Goal: Task Accomplishment & Management: Complete application form

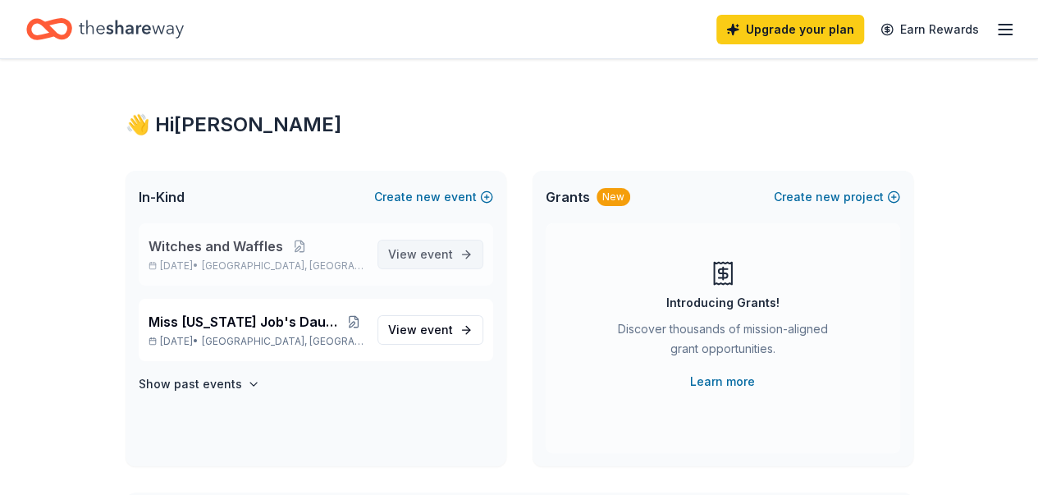
click at [425, 257] on span "event" at bounding box center [436, 254] width 33 height 14
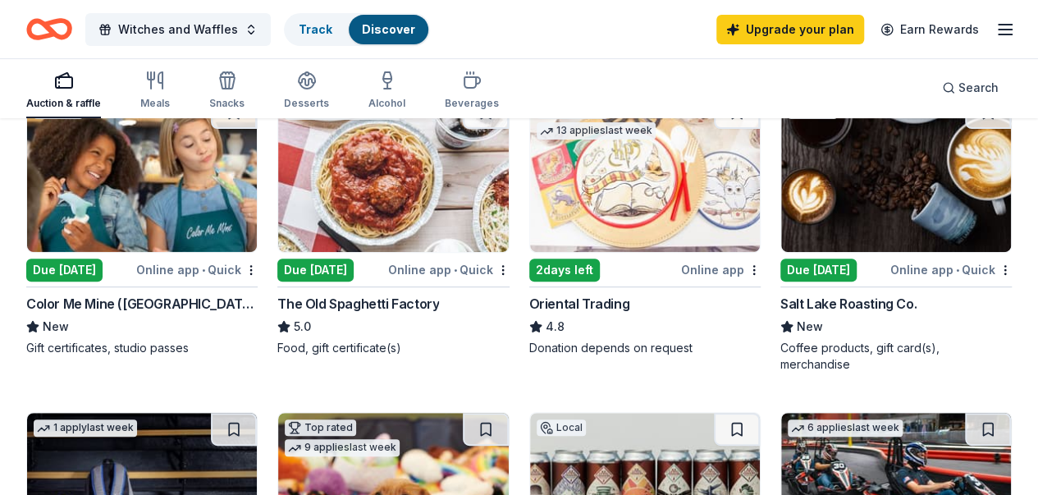
scroll to position [285, 0]
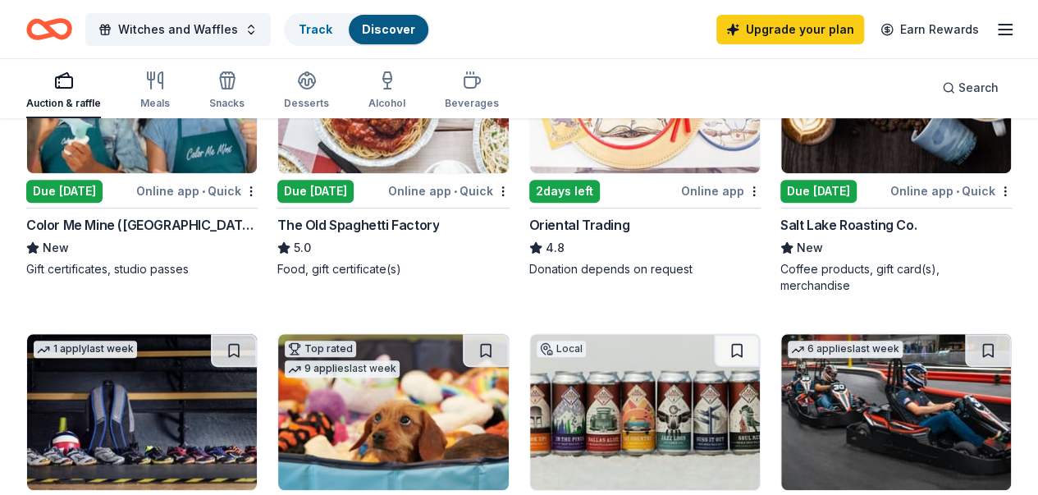
click at [780, 185] on div "Due [DATE]" at bounding box center [818, 191] width 76 height 23
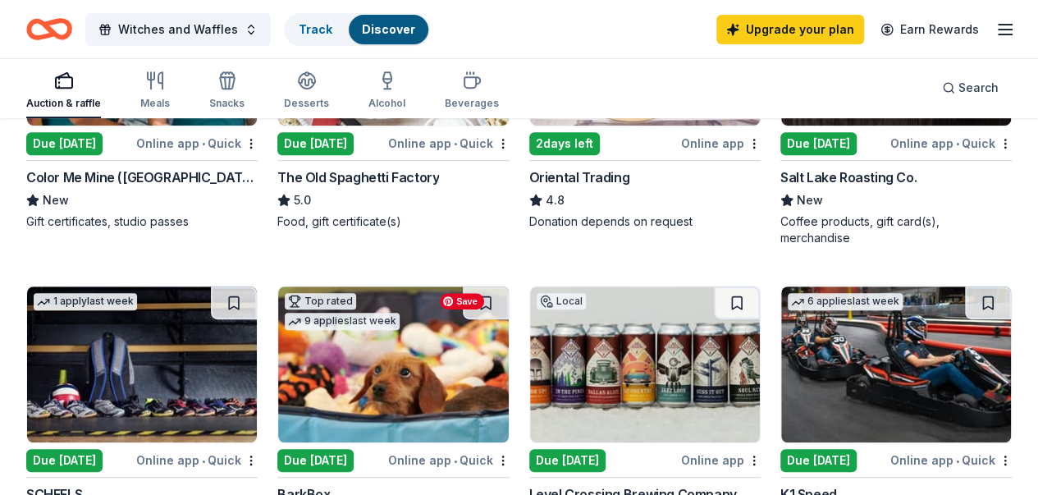
scroll to position [246, 0]
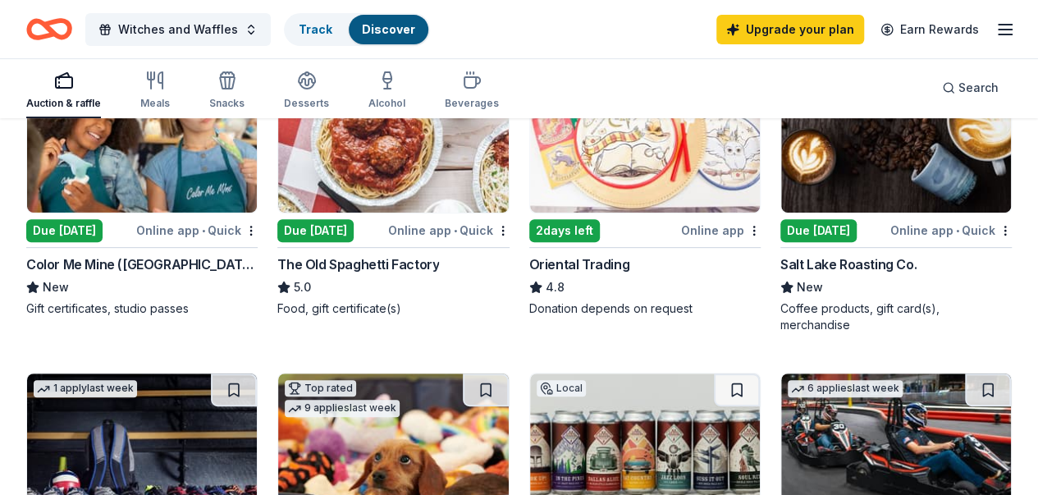
click at [84, 231] on div "Due [DATE]" at bounding box center [64, 230] width 76 height 23
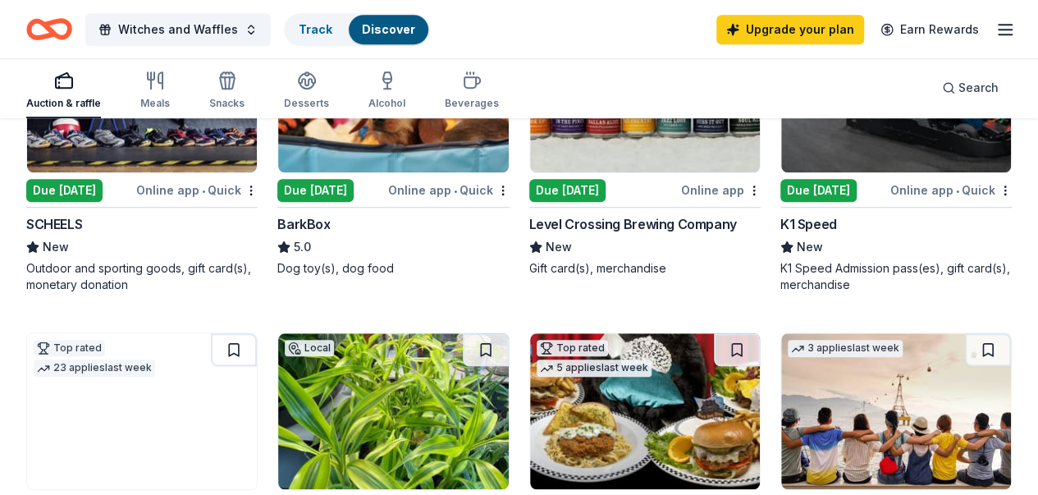
scroll to position [574, 0]
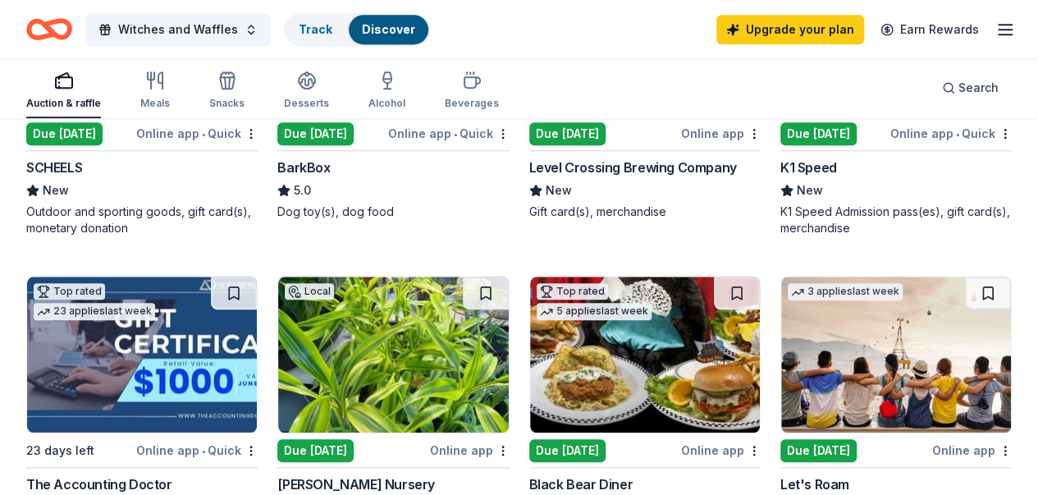
scroll to position [738, 0]
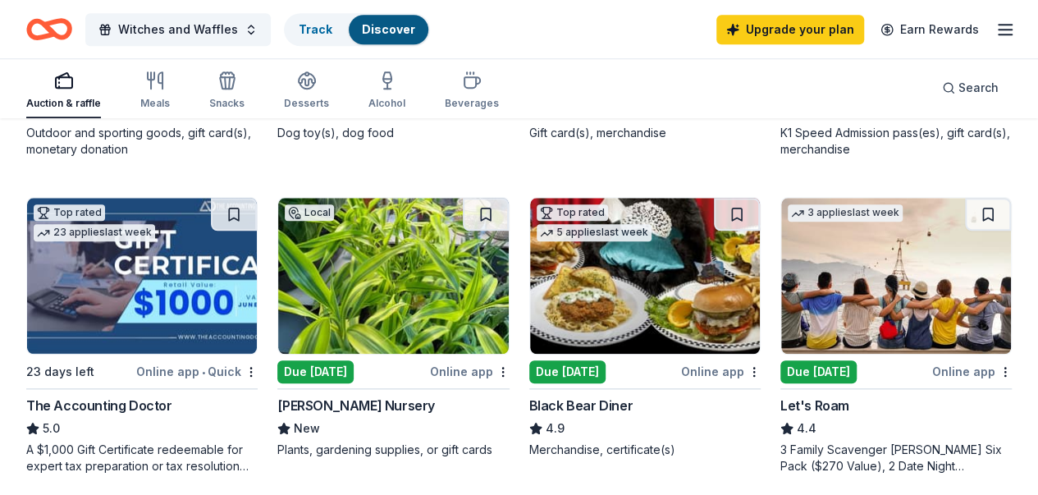
click at [529, 365] on div "Due [DATE]" at bounding box center [567, 371] width 76 height 23
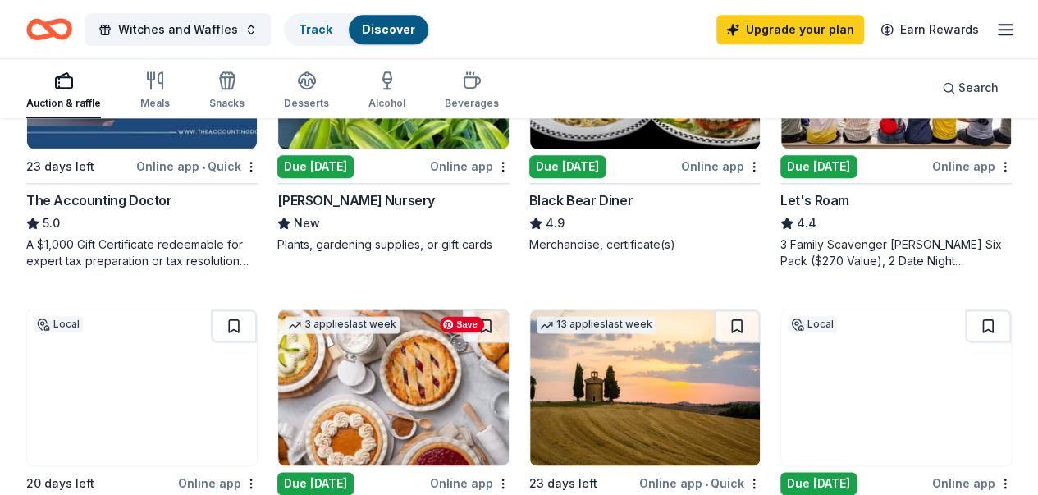
scroll to position [902, 0]
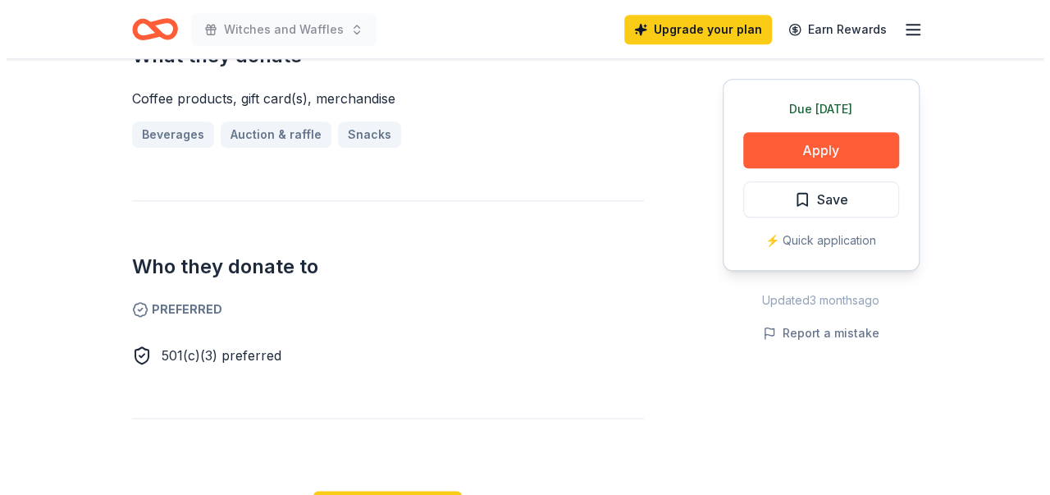
scroll to position [738, 0]
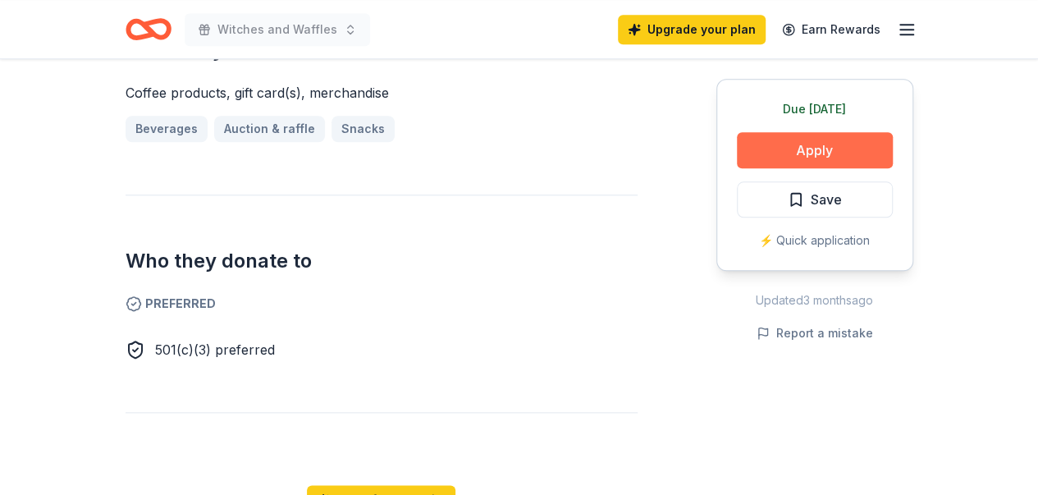
click at [861, 149] on button "Apply" at bounding box center [815, 150] width 156 height 36
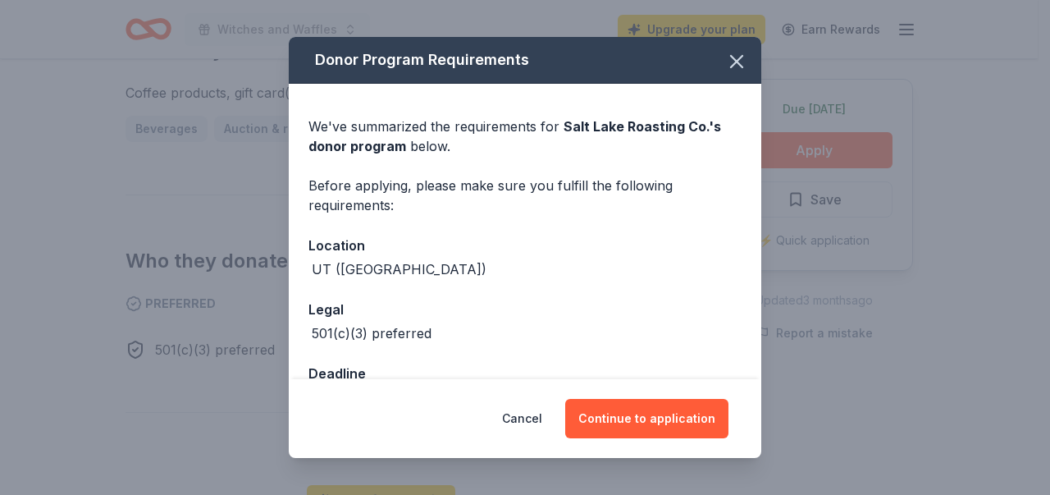
scroll to position [51, 0]
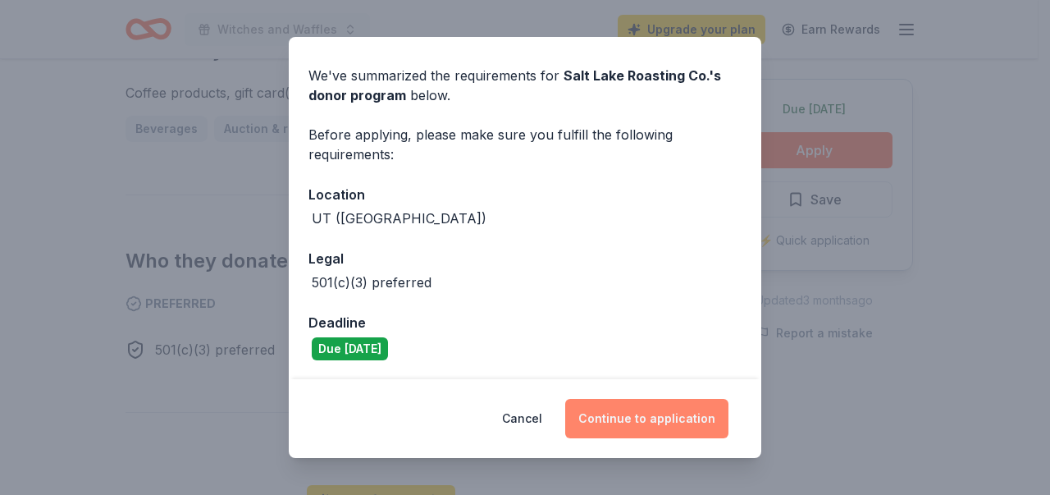
click at [664, 423] on button "Continue to application" at bounding box center [646, 418] width 163 height 39
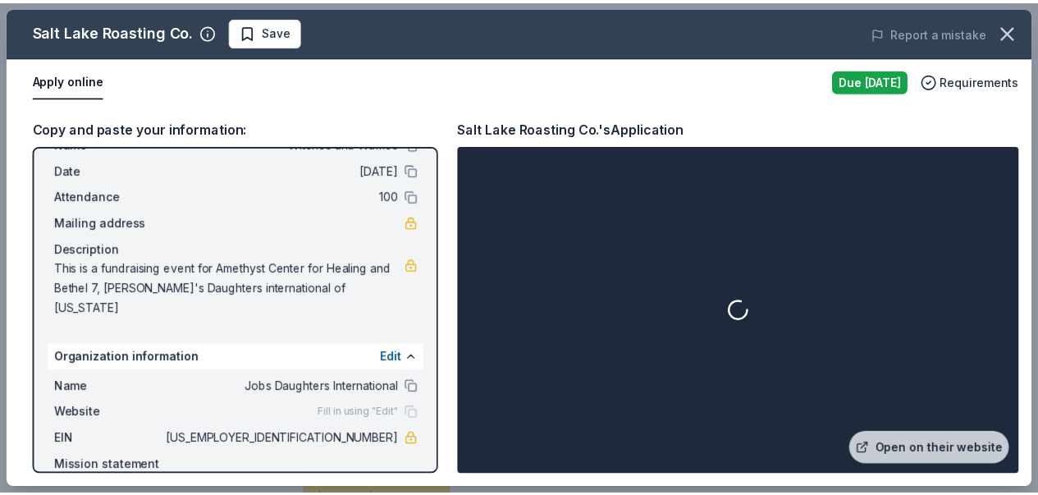
scroll to position [100, 0]
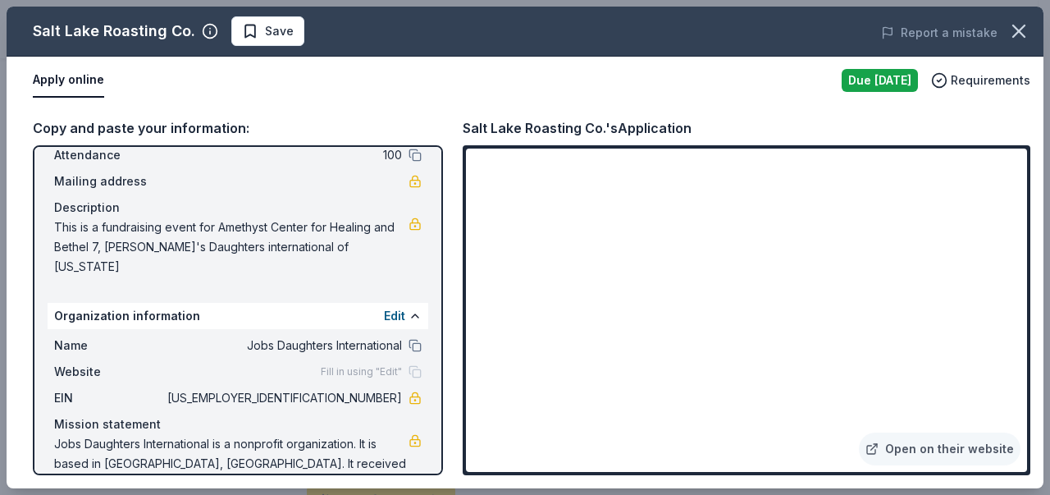
click at [1037, 278] on div "Salt Lake Roasting Co. Save Report a mistake Apply online Due today Requirement…" at bounding box center [525, 247] width 1050 height 495
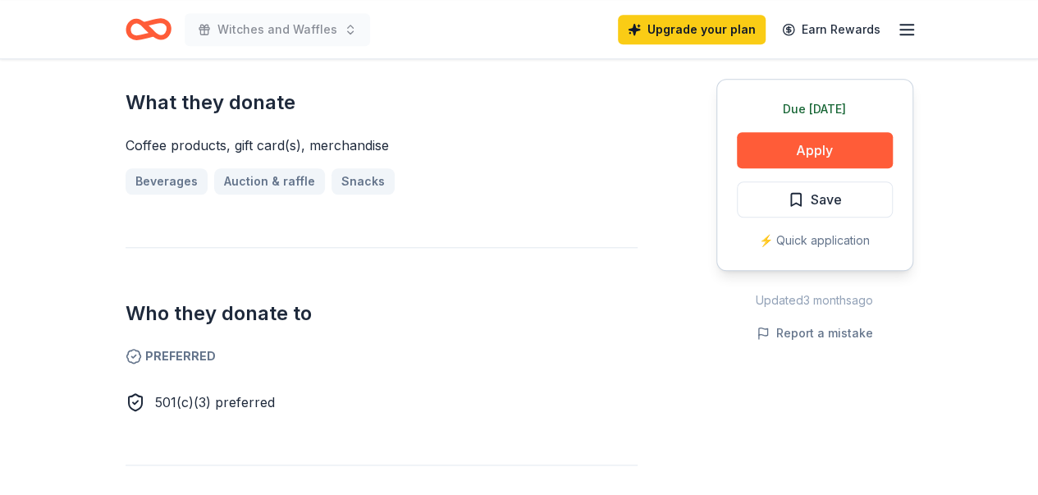
scroll to position [738, 0]
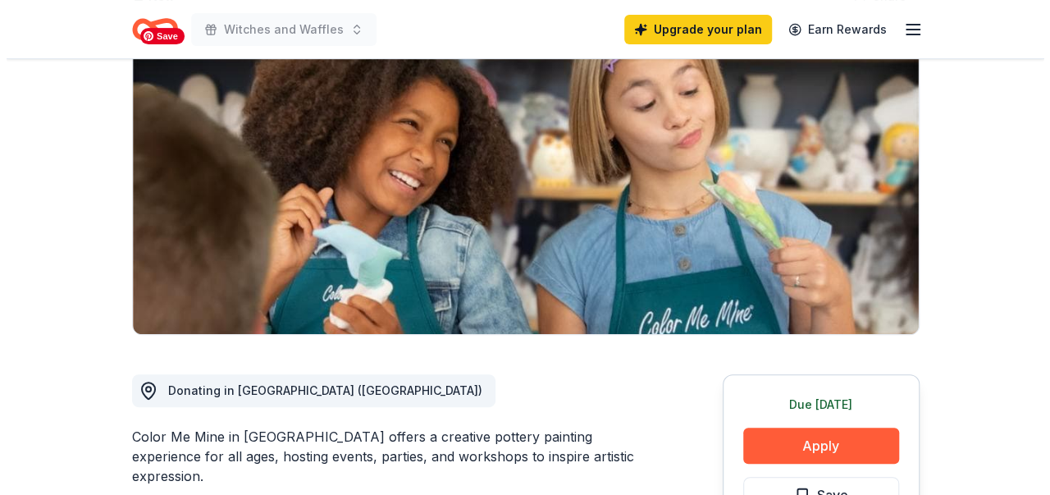
scroll to position [328, 0]
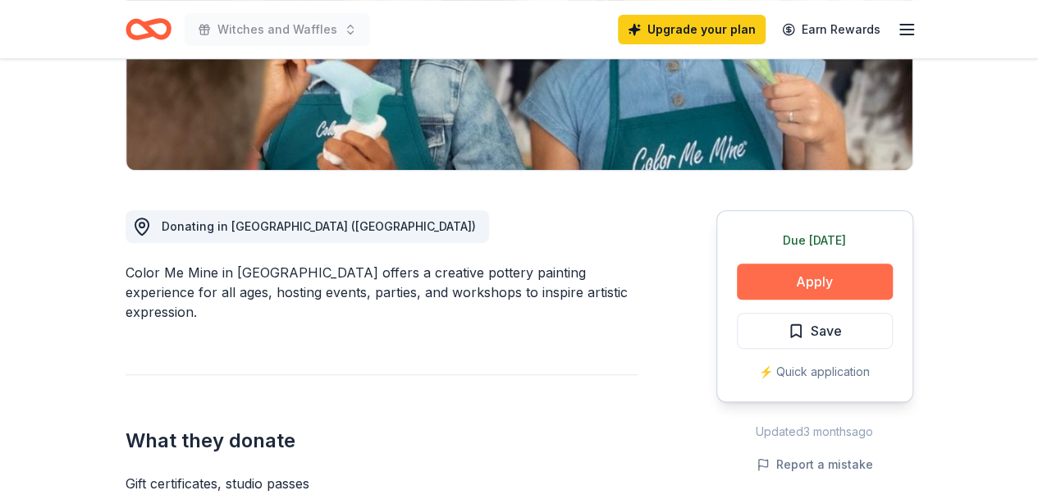
click at [855, 278] on button "Apply" at bounding box center [815, 281] width 156 height 36
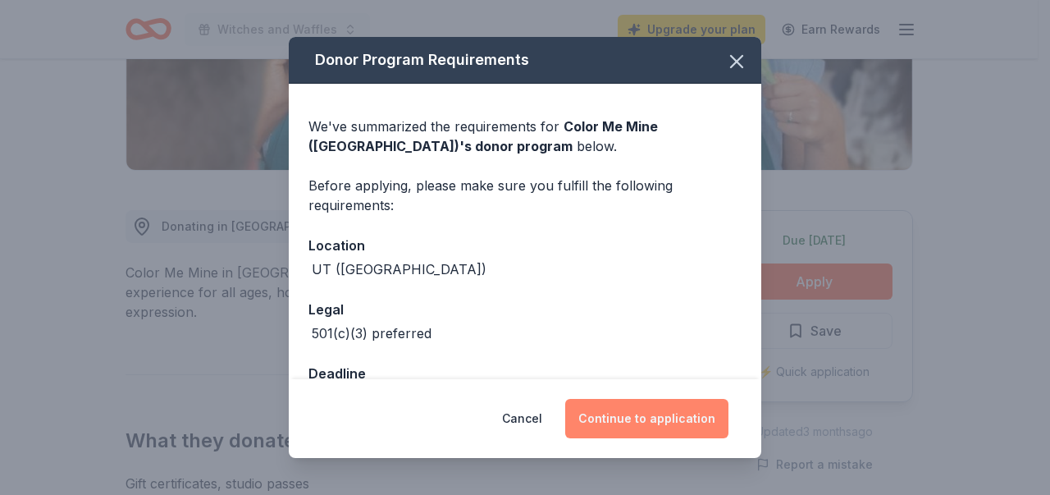
click at [687, 421] on button "Continue to application" at bounding box center [646, 418] width 163 height 39
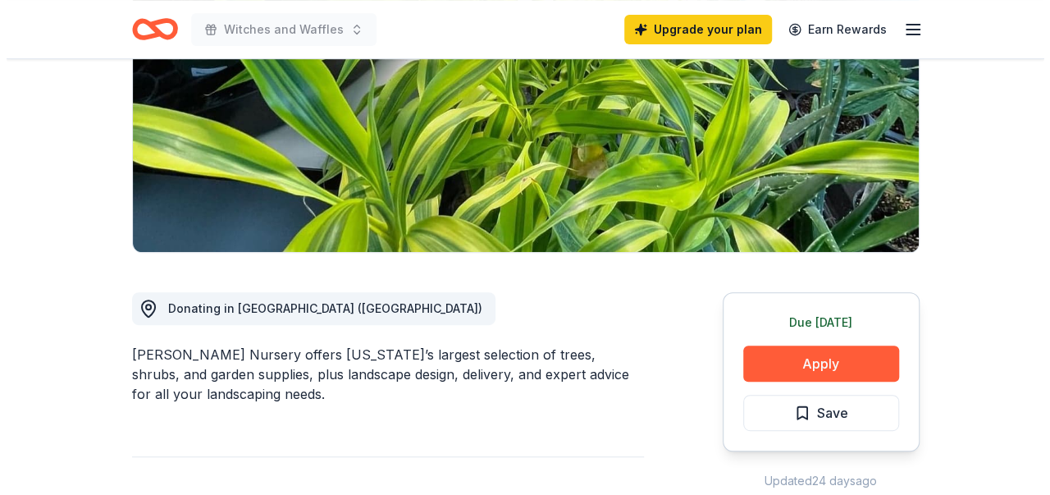
scroll to position [410, 0]
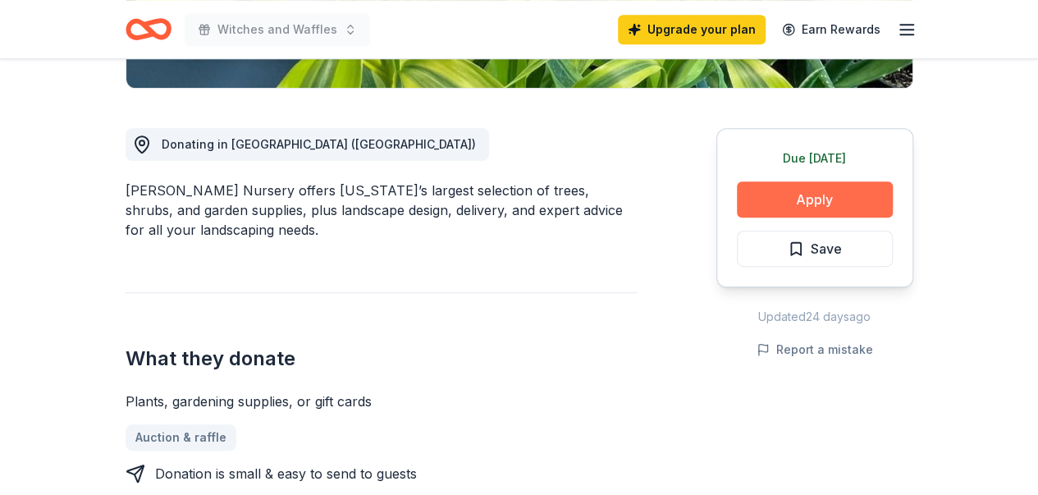
click at [820, 198] on button "Apply" at bounding box center [815, 199] width 156 height 36
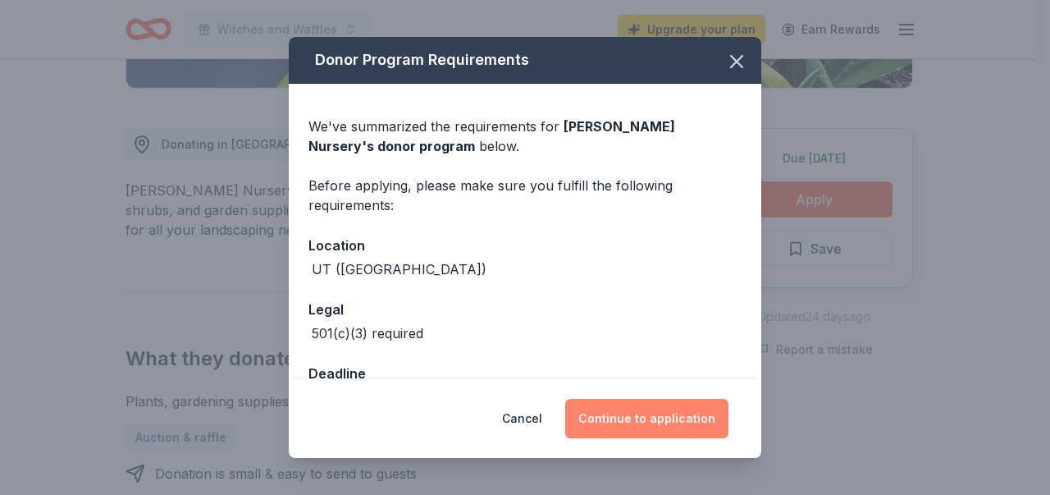
click at [659, 419] on button "Continue to application" at bounding box center [646, 418] width 163 height 39
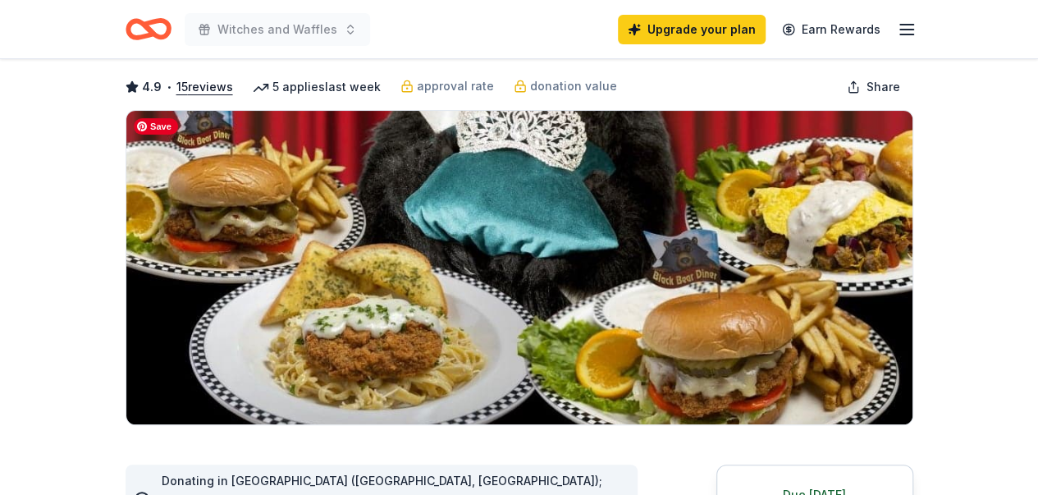
scroll to position [328, 0]
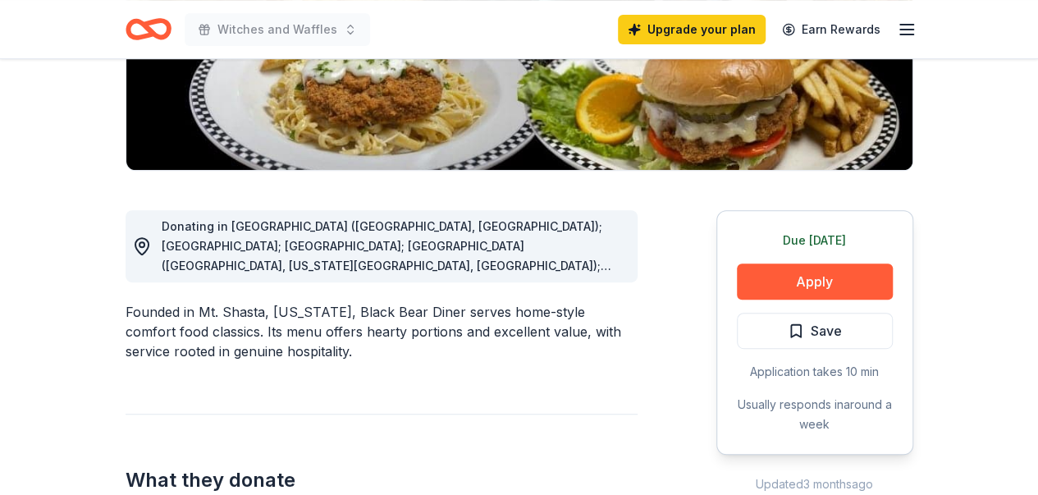
click at [609, 270] on span "Donating in AR (Fayetteville, North Little Rock); AZ; CA; CO (Aurora, Colorado …" at bounding box center [392, 364] width 460 height 290
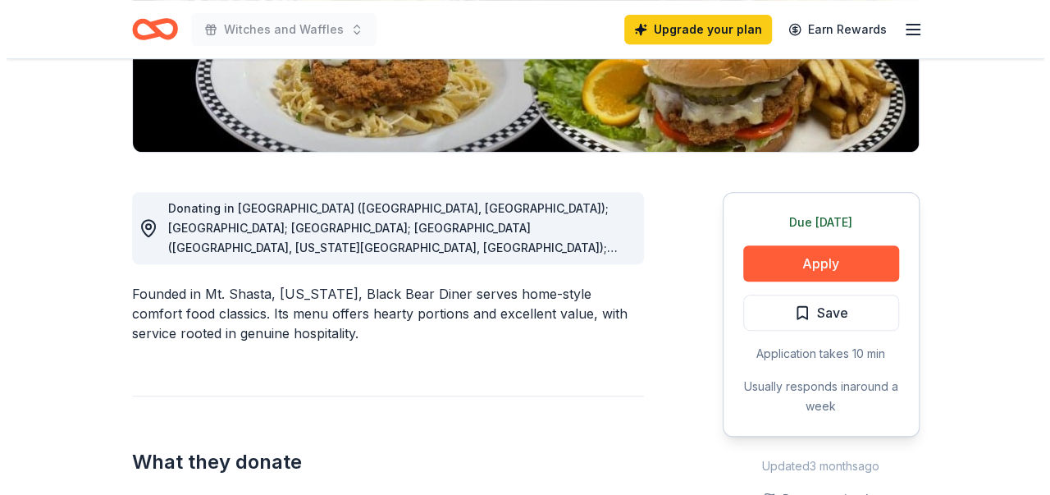
scroll to position [246, 0]
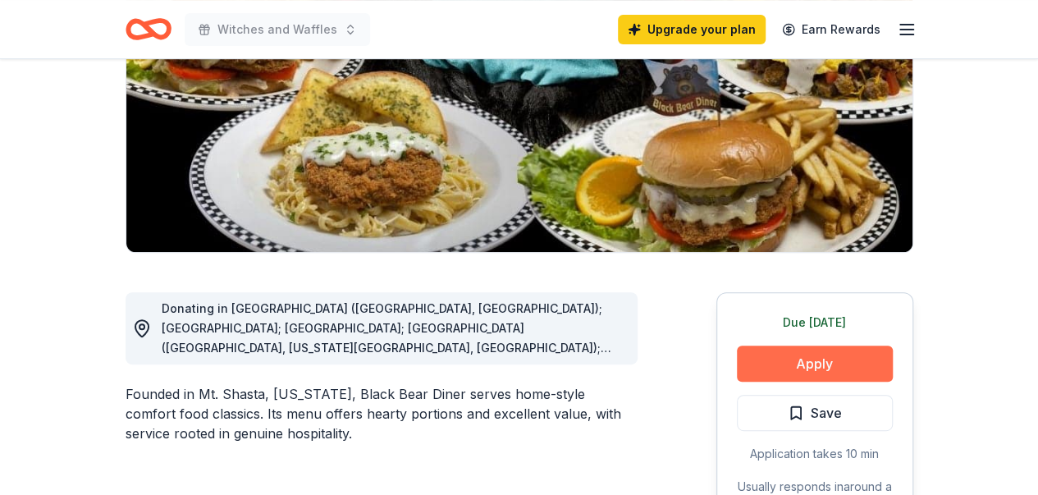
click at [837, 365] on button "Apply" at bounding box center [815, 363] width 156 height 36
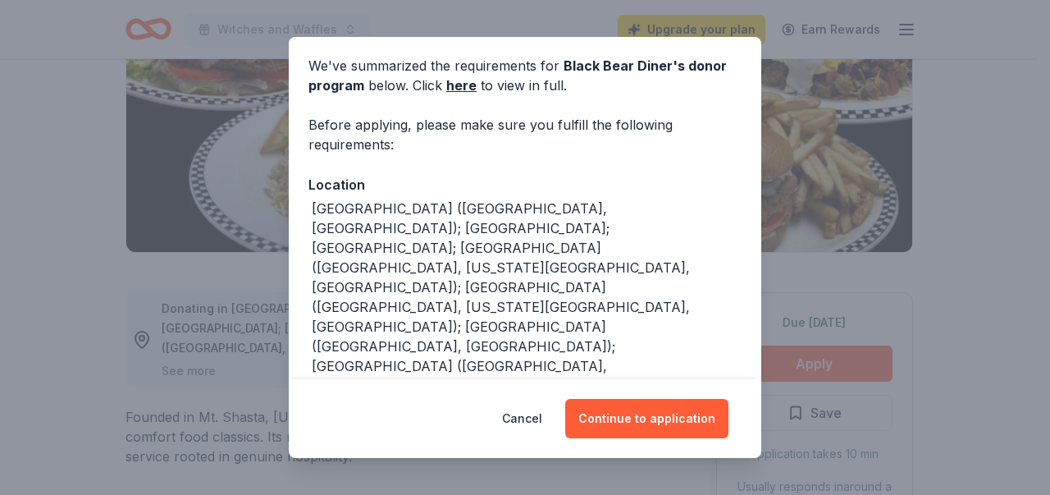
scroll to position [82, 0]
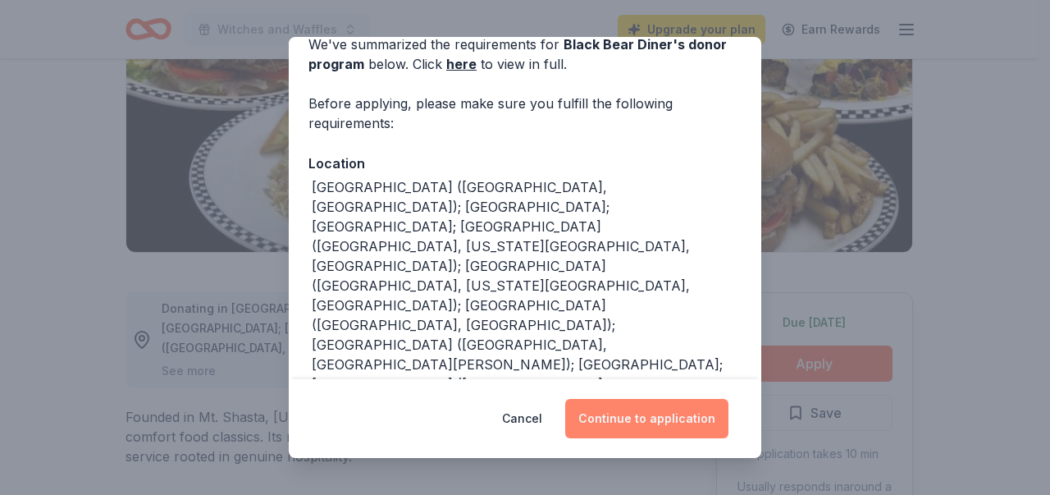
click at [659, 409] on button "Continue to application" at bounding box center [646, 418] width 163 height 39
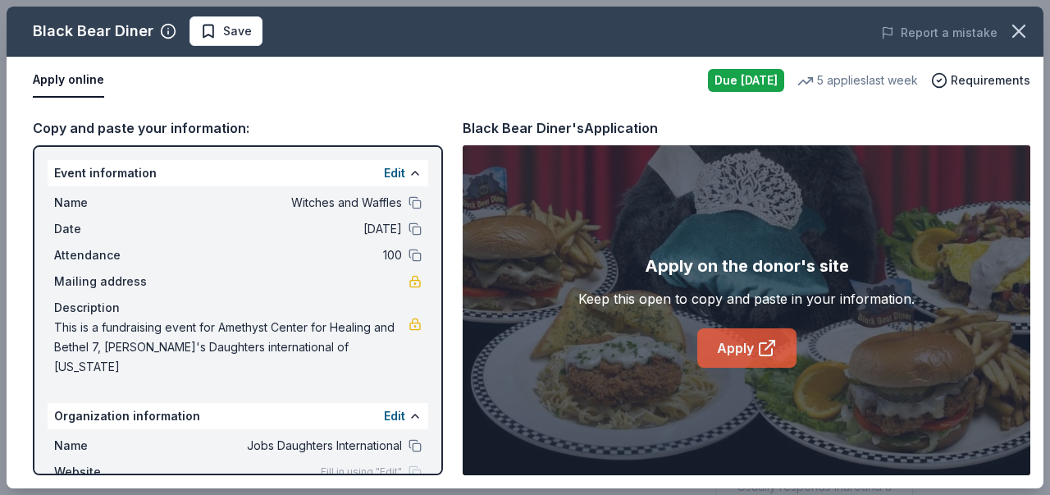
click at [778, 345] on link "Apply" at bounding box center [746, 347] width 99 height 39
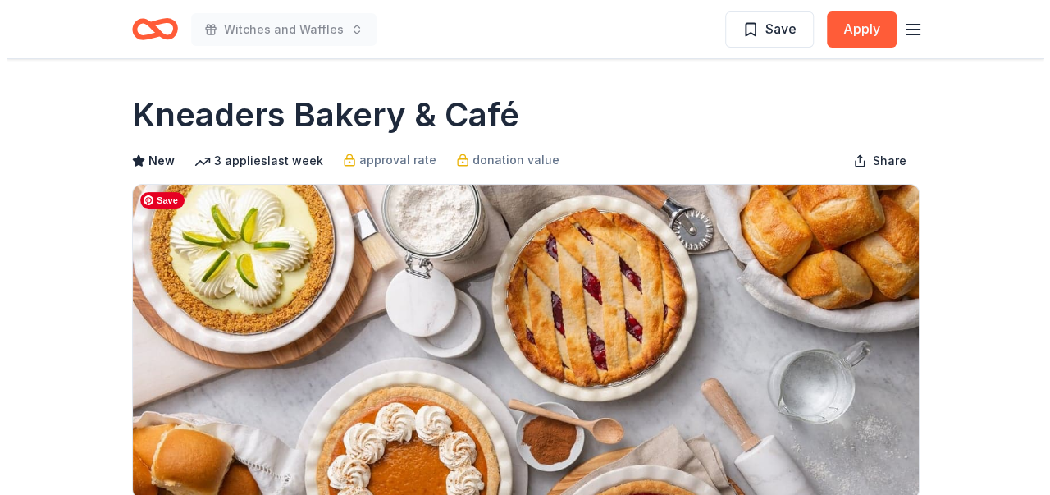
scroll to position [164, 0]
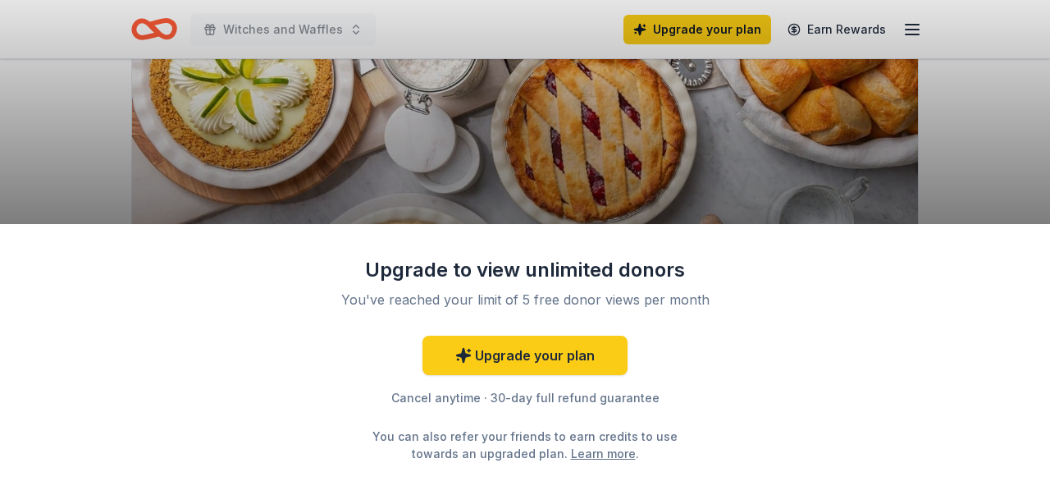
click at [948, 153] on div "Upgrade to view unlimited donors You've reached your limit of 5 free donor view…" at bounding box center [525, 247] width 1050 height 495
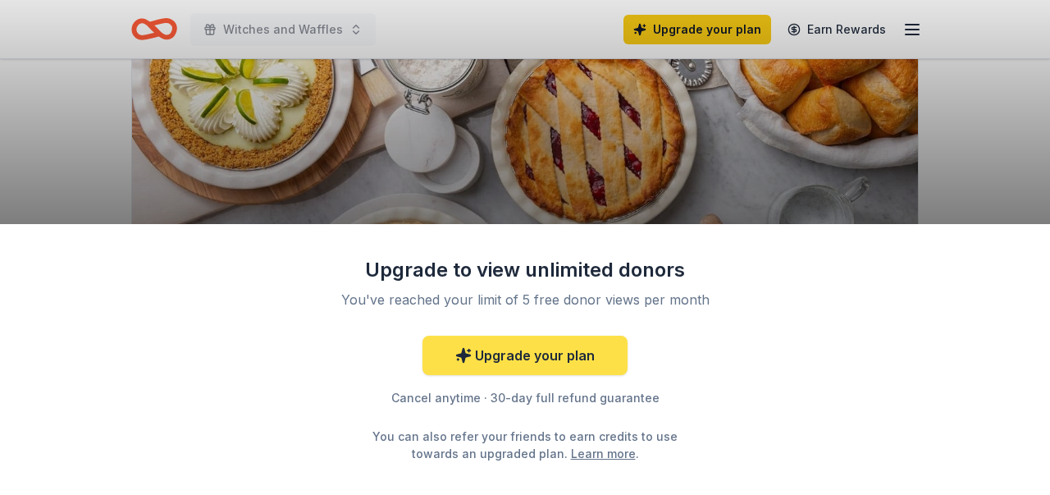
click at [615, 344] on link "Upgrade your plan" at bounding box center [524, 354] width 205 height 39
click at [527, 355] on link "Upgrade your plan" at bounding box center [524, 354] width 205 height 39
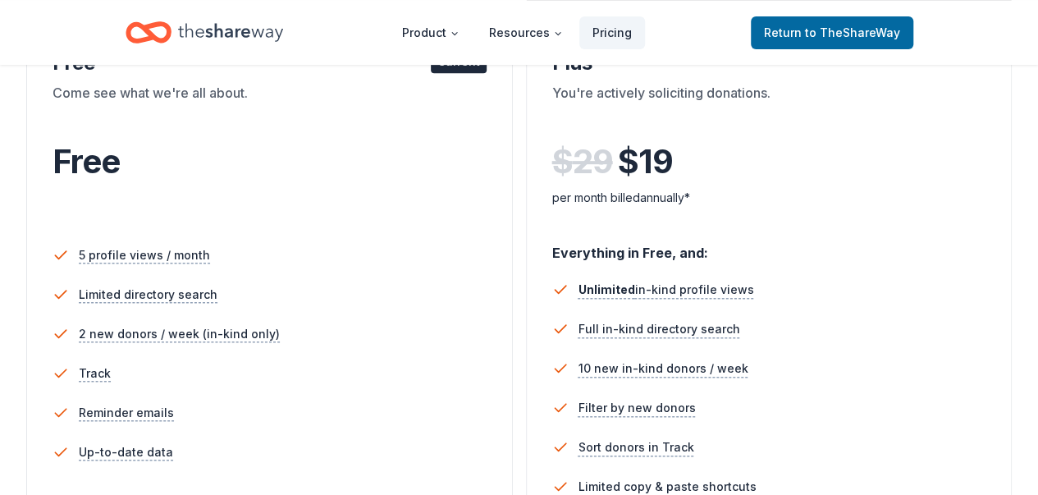
scroll to position [164, 0]
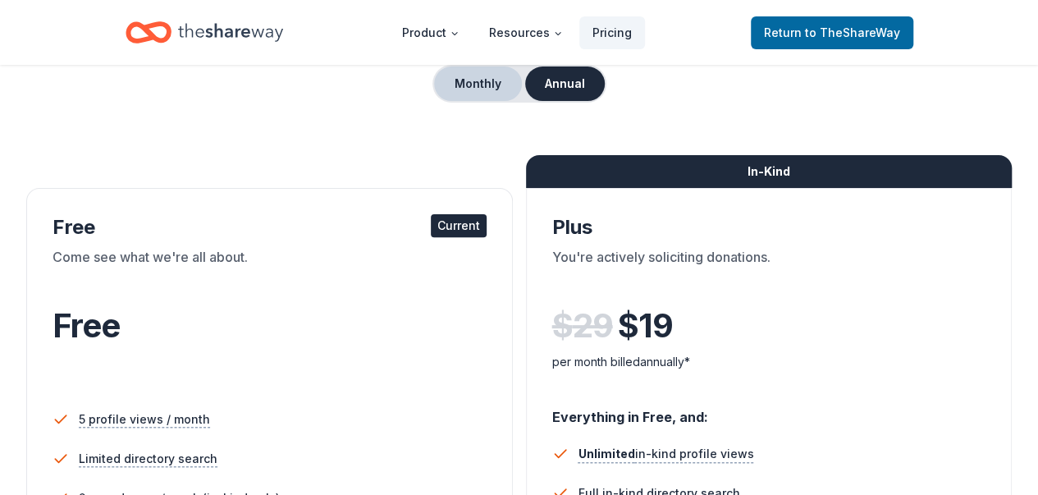
click at [464, 89] on button "Monthly" at bounding box center [478, 83] width 88 height 34
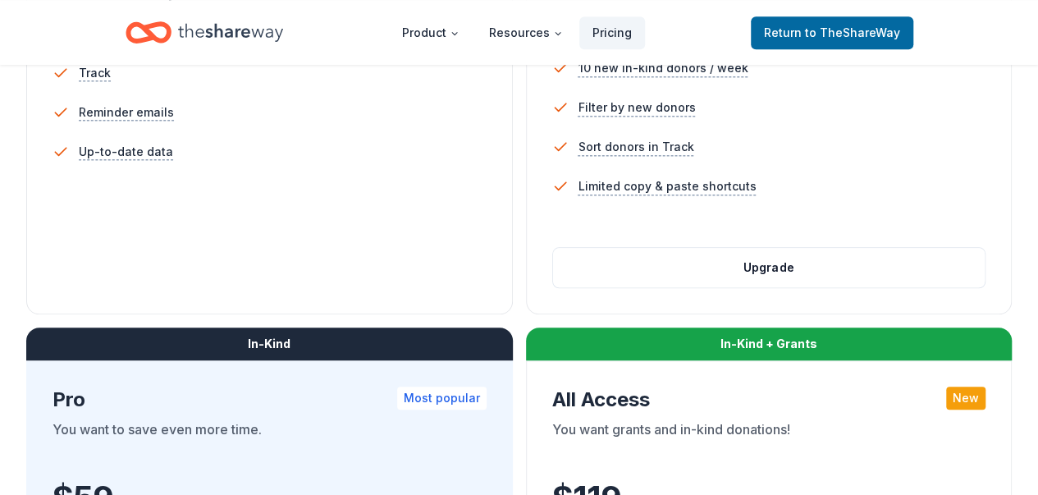
scroll to position [738, 0]
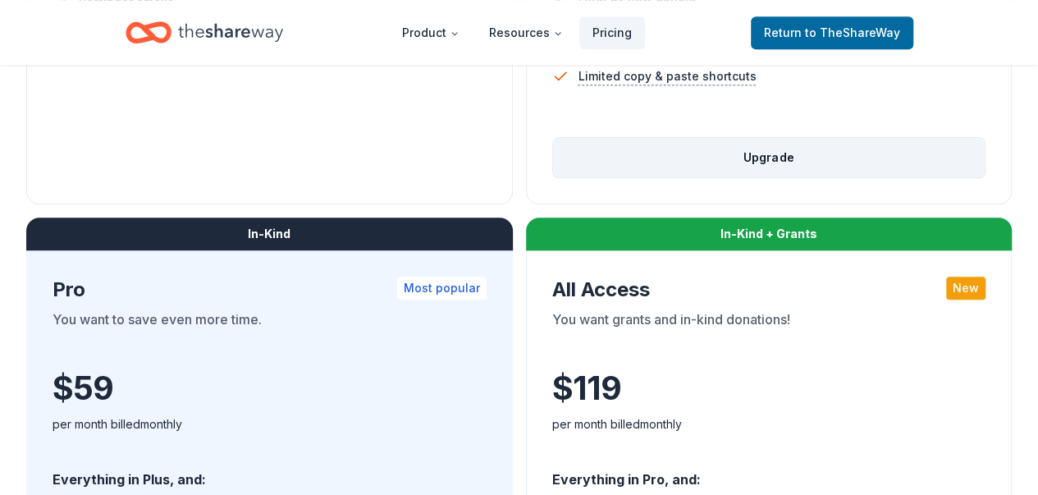
click at [553, 177] on button "Upgrade" at bounding box center [769, 157] width 432 height 39
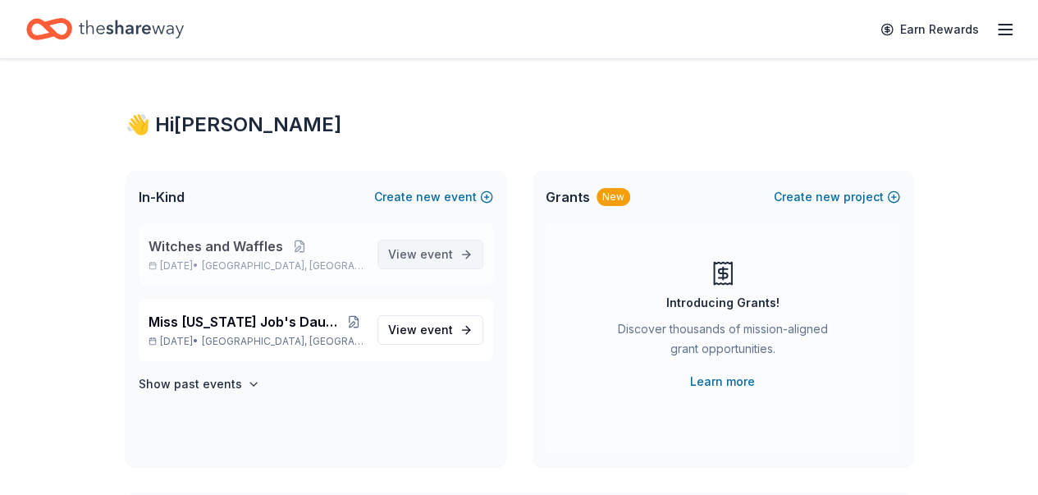
click at [422, 245] on span "View event" at bounding box center [420, 254] width 65 height 20
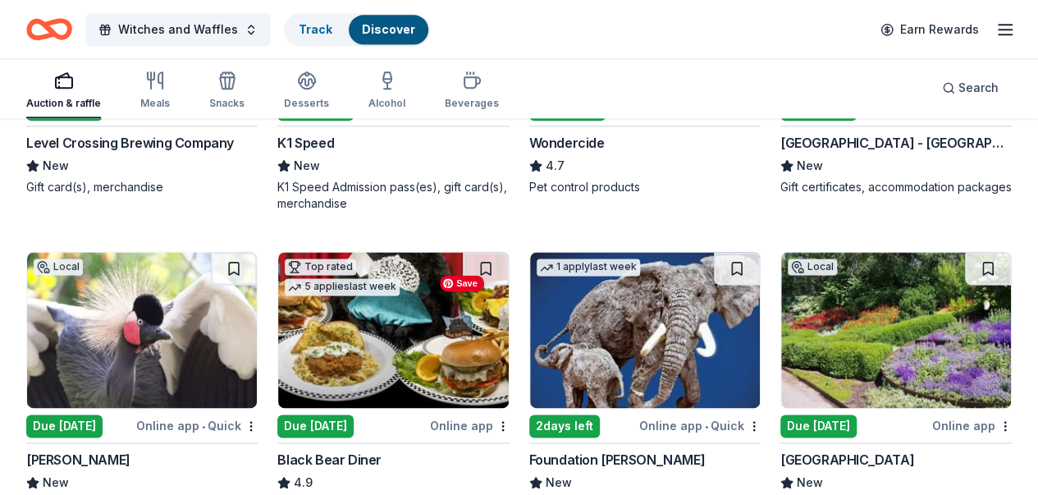
scroll to position [1163, 0]
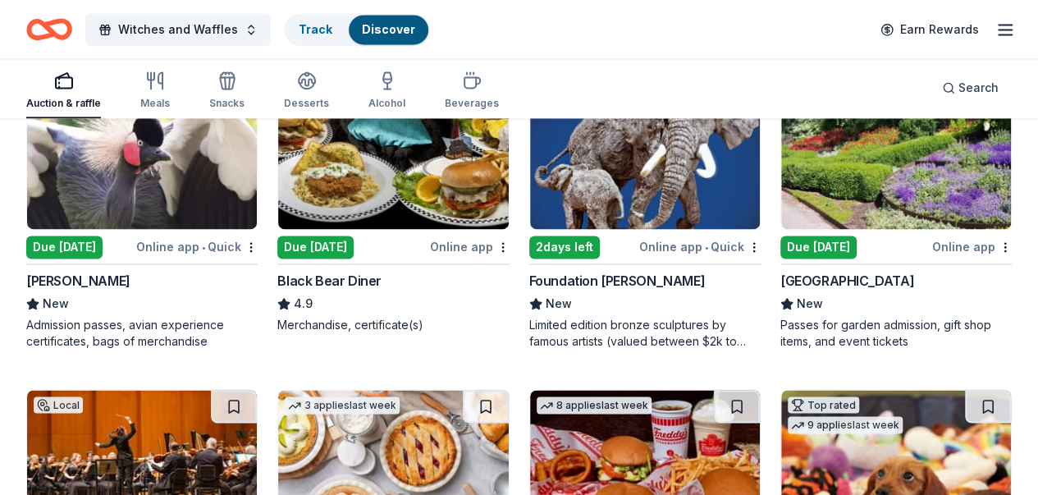
click at [780, 258] on div "Due [DATE]" at bounding box center [818, 246] width 76 height 23
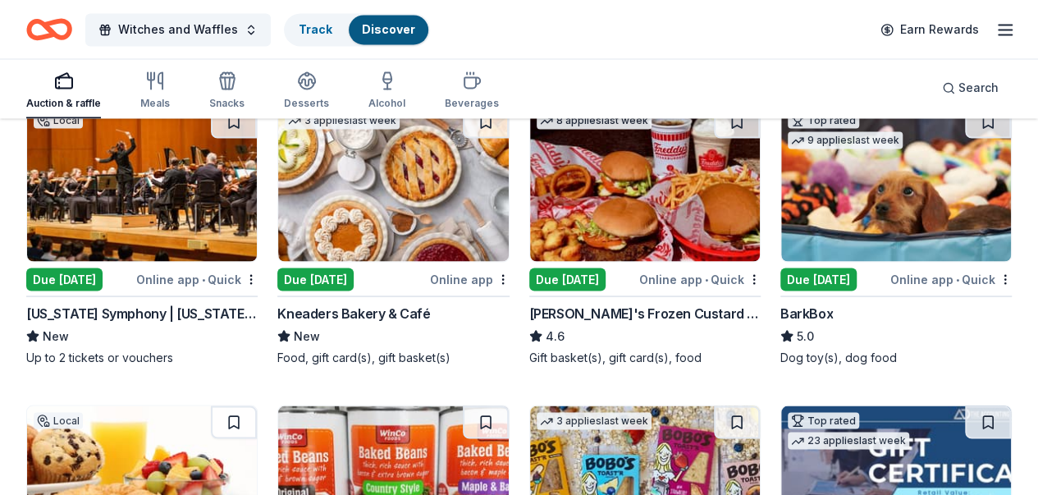
scroll to position [1409, 0]
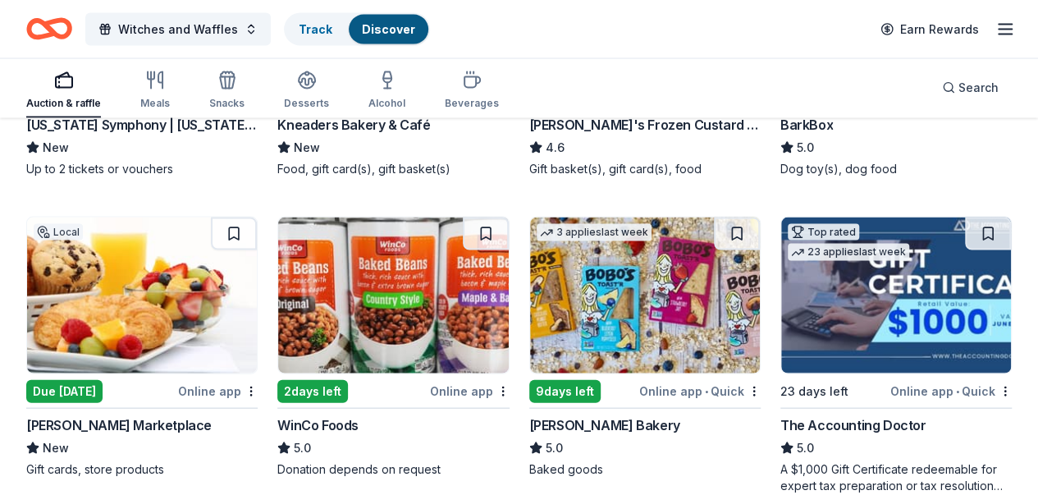
scroll to position [1655, 0]
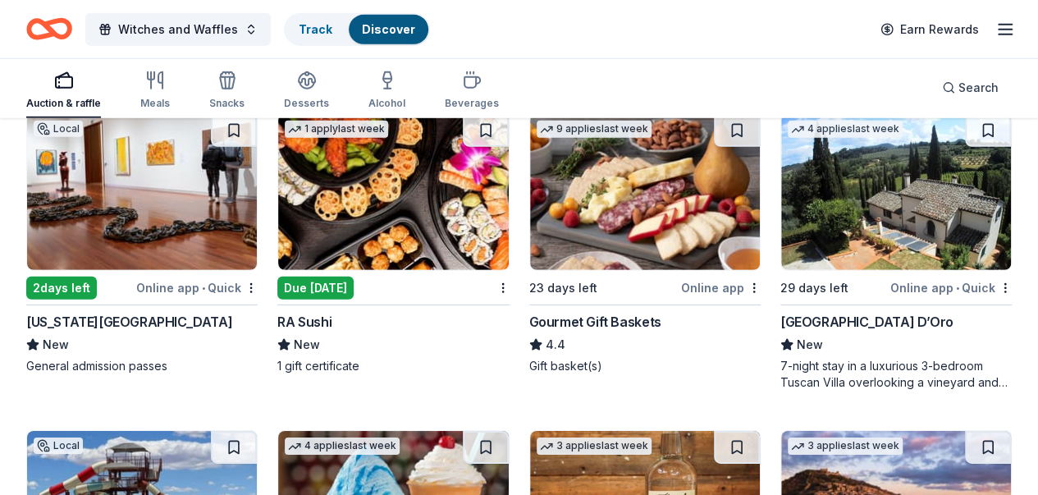
scroll to position [2393, 0]
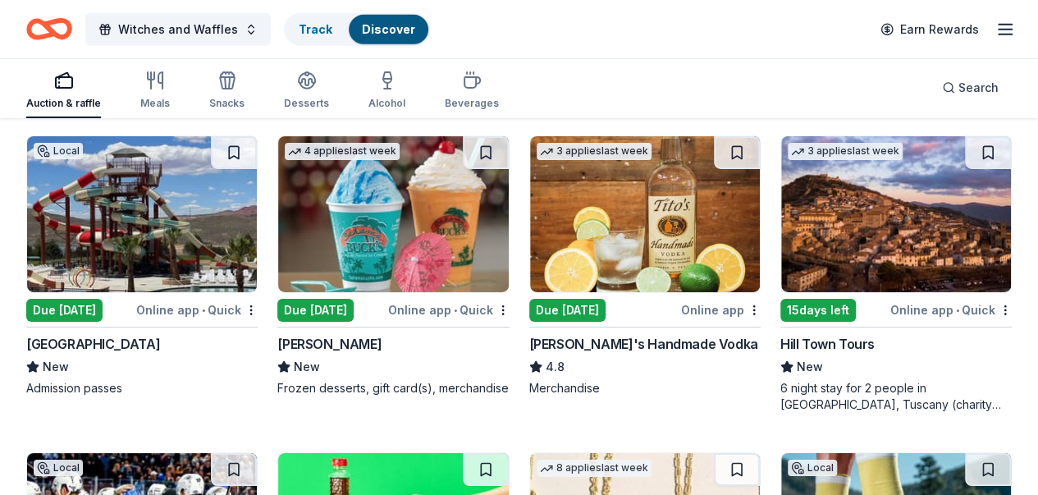
scroll to position [2721, 0]
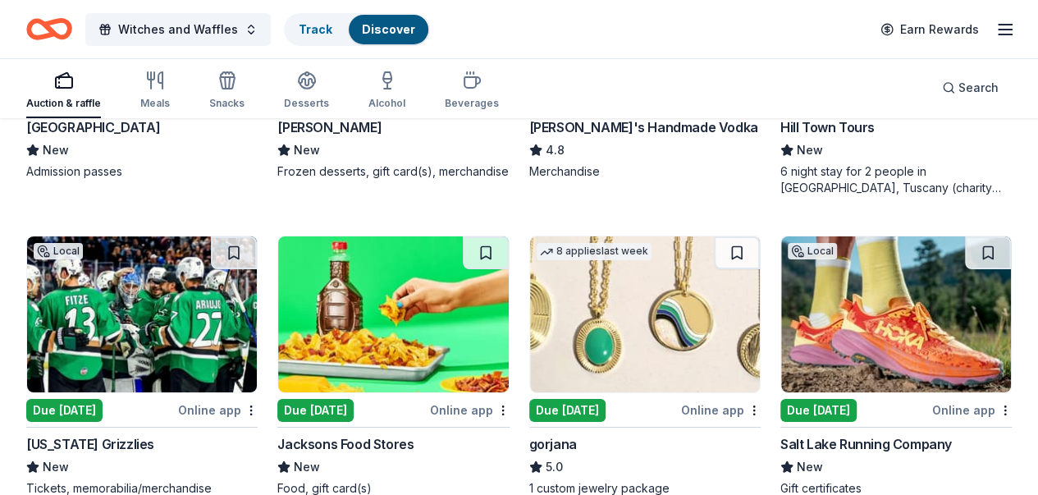
scroll to position [2968, 0]
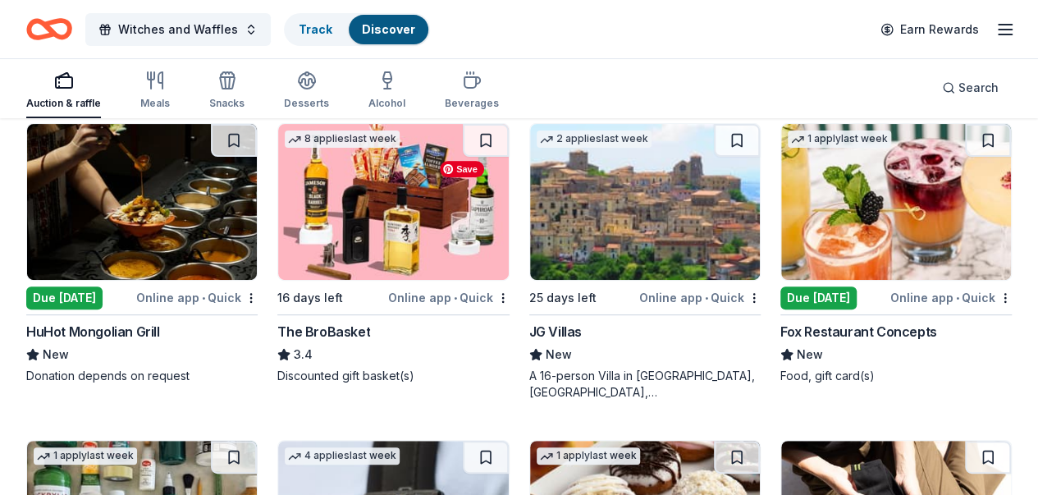
scroll to position [3378, 0]
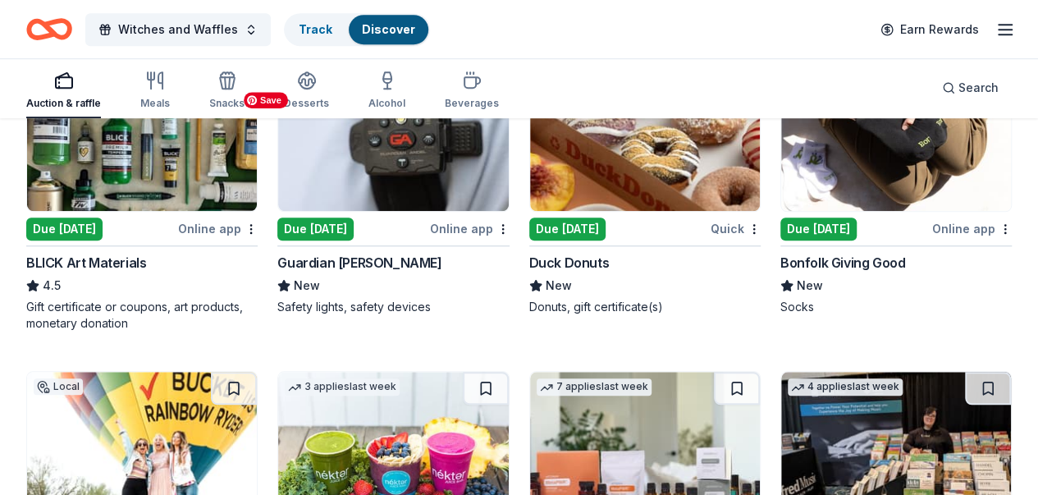
scroll to position [3706, 0]
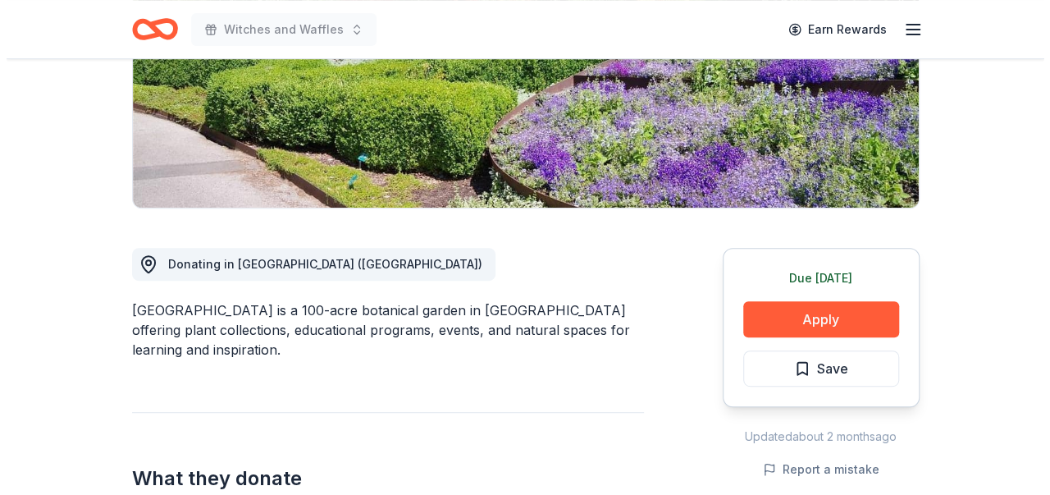
scroll to position [328, 0]
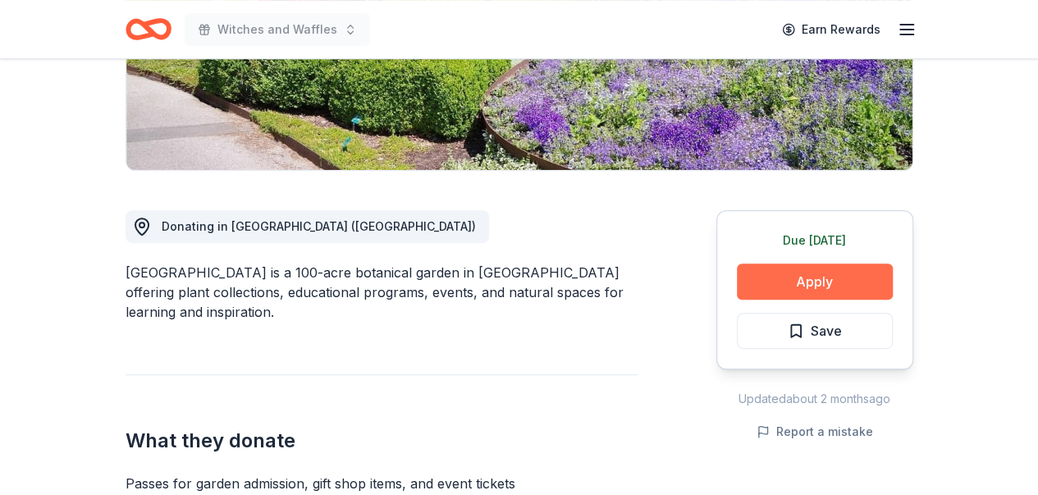
click at [821, 281] on button "Apply" at bounding box center [815, 281] width 156 height 36
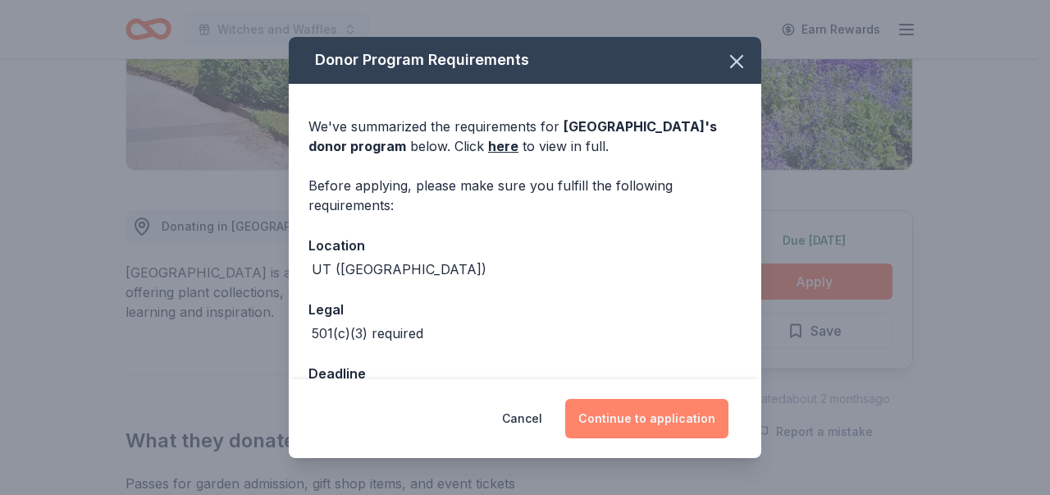
click at [687, 418] on button "Continue to application" at bounding box center [646, 418] width 163 height 39
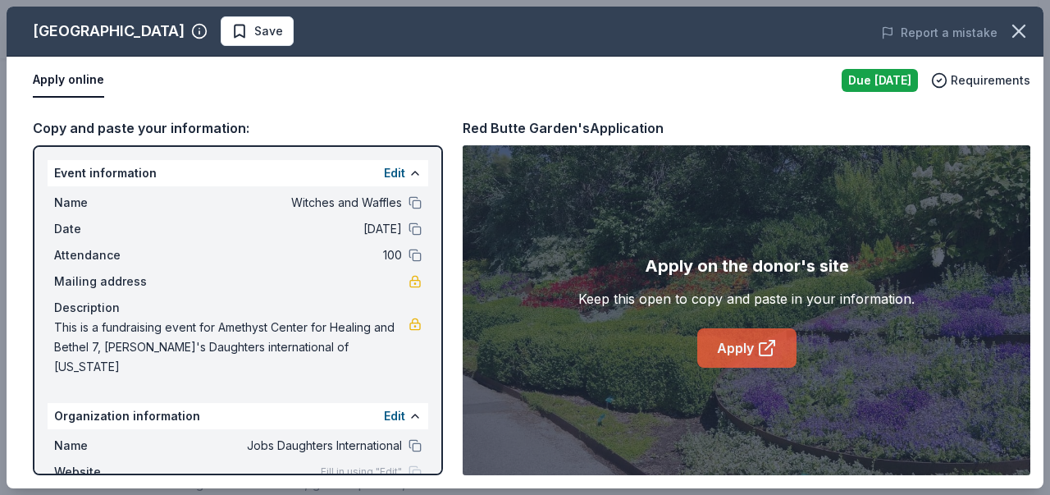
click at [724, 351] on link "Apply" at bounding box center [746, 347] width 99 height 39
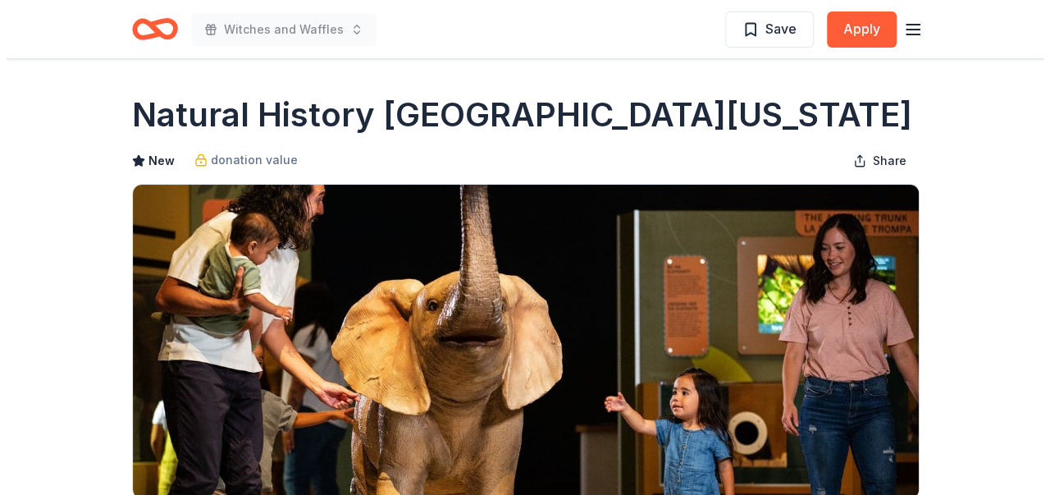
scroll to position [246, 0]
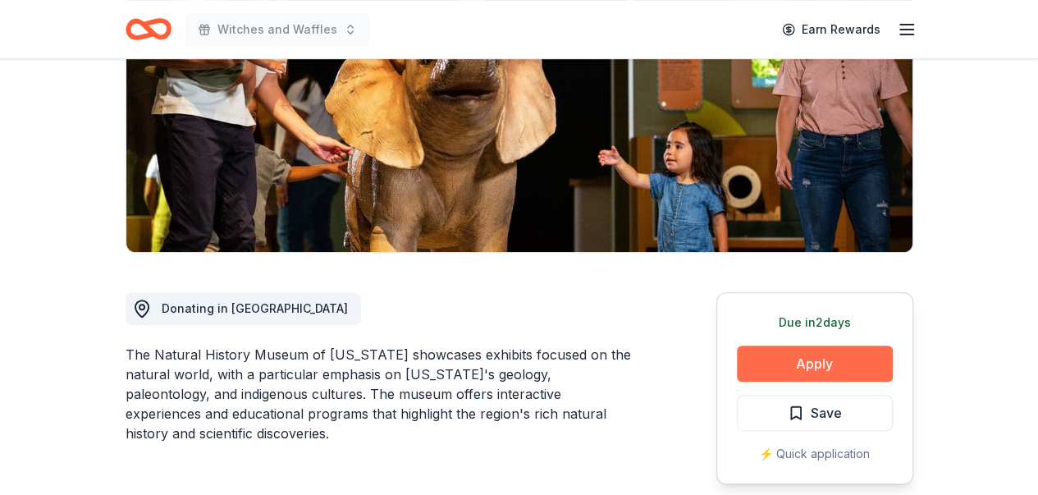
click at [841, 363] on button "Apply" at bounding box center [815, 363] width 156 height 36
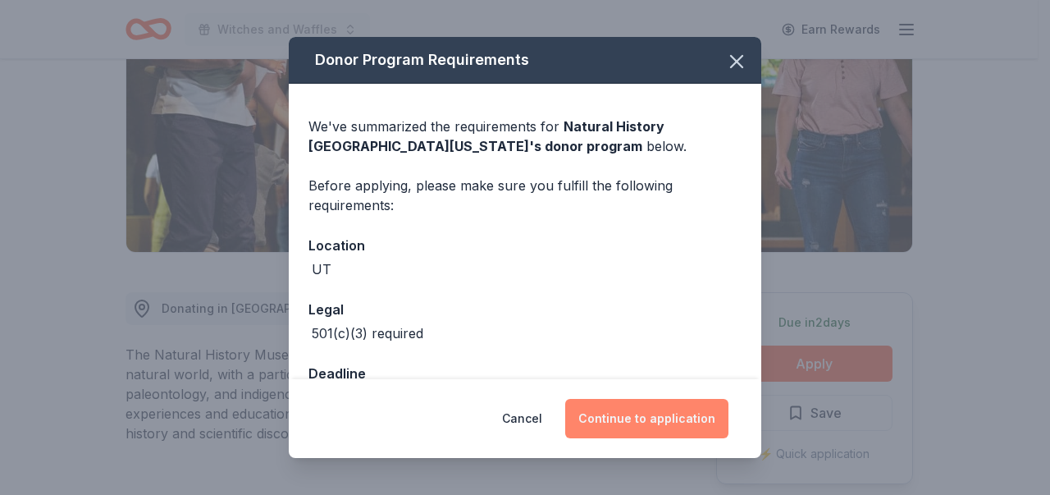
click at [663, 417] on button "Continue to application" at bounding box center [646, 418] width 163 height 39
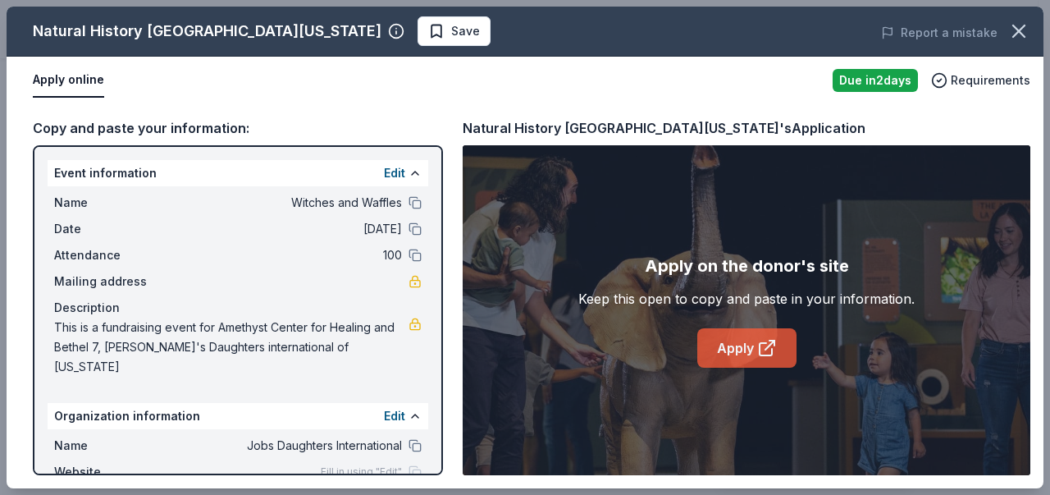
click at [770, 345] on icon at bounding box center [767, 348] width 20 height 20
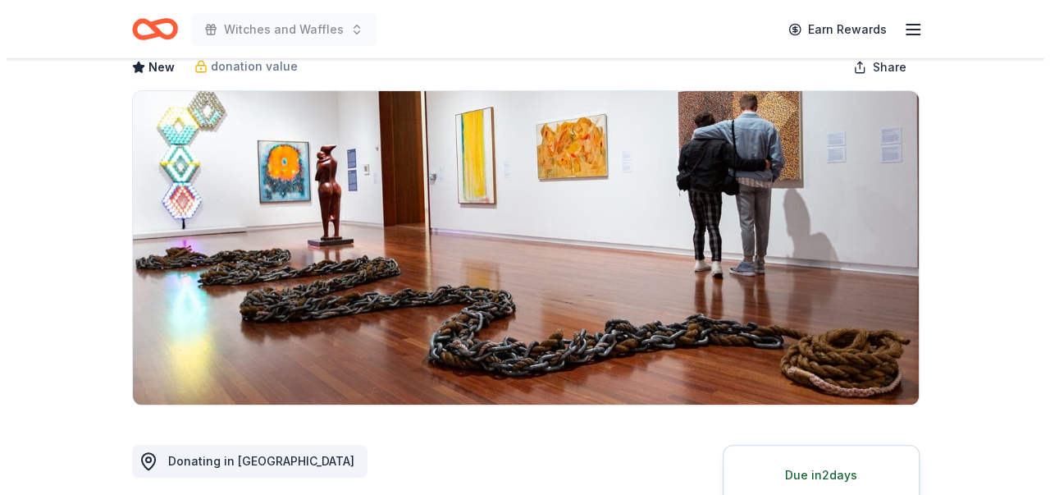
scroll to position [164, 0]
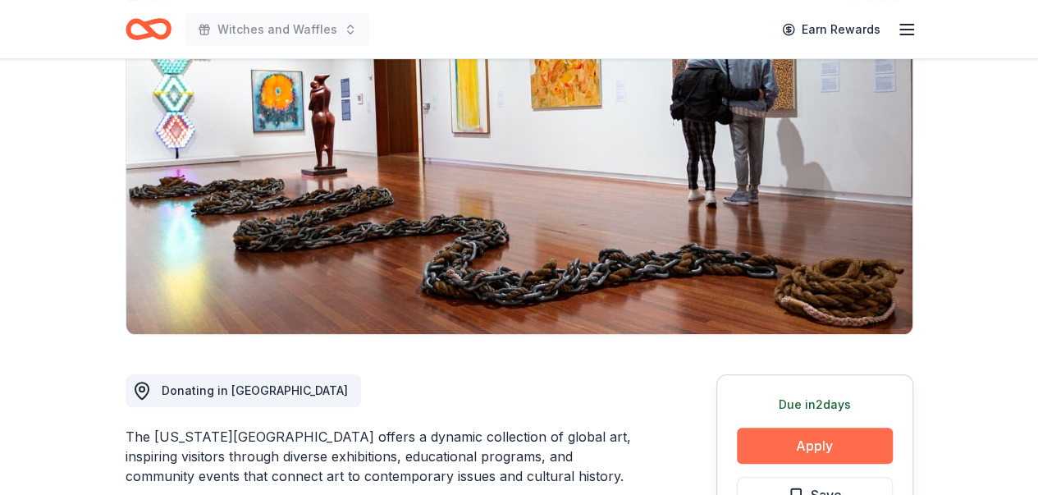
click at [837, 449] on button "Apply" at bounding box center [815, 445] width 156 height 36
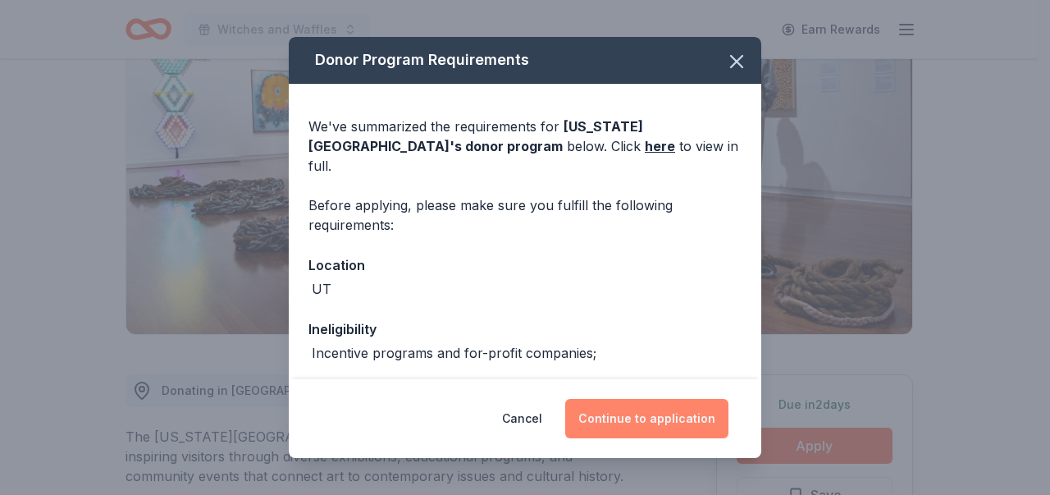
click at [670, 418] on button "Continue to application" at bounding box center [646, 418] width 163 height 39
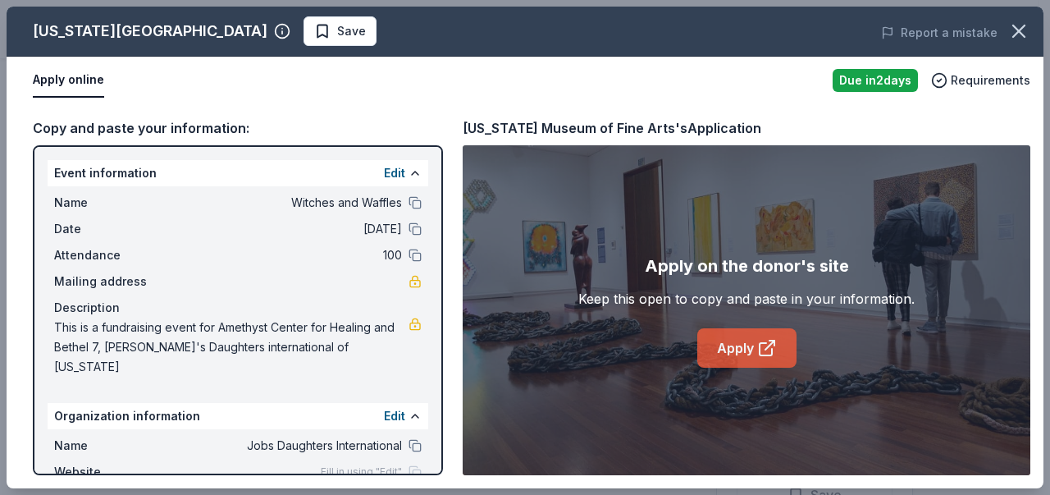
click at [769, 342] on icon at bounding box center [767, 348] width 20 height 20
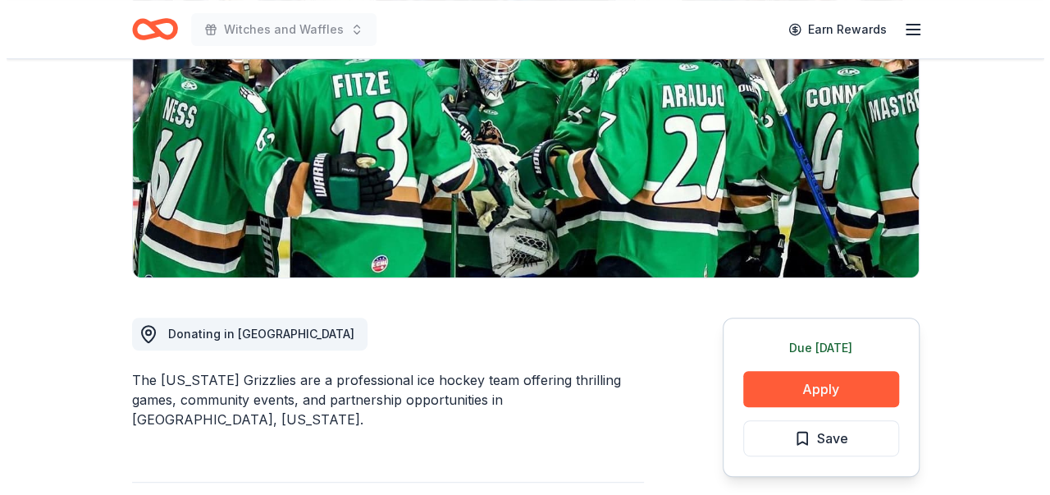
scroll to position [246, 0]
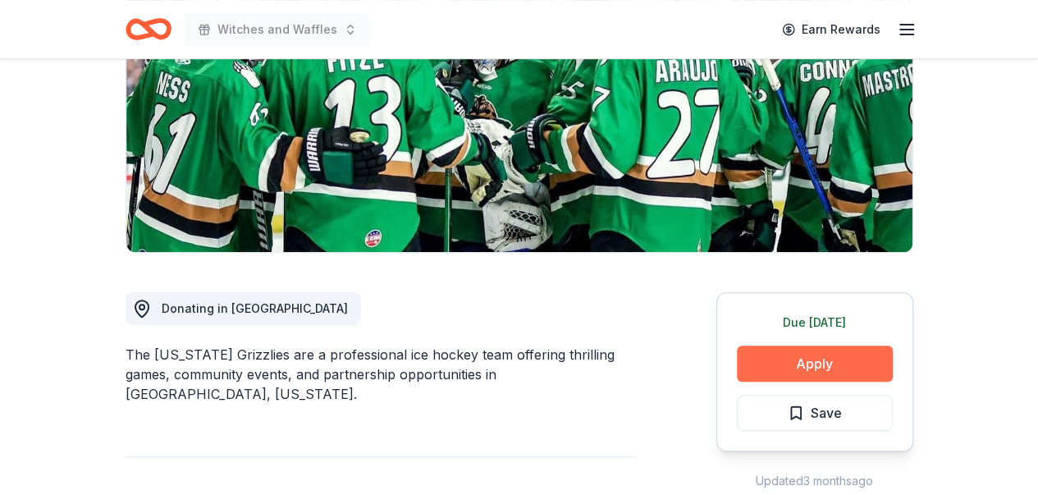
click at [832, 365] on button "Apply" at bounding box center [815, 363] width 156 height 36
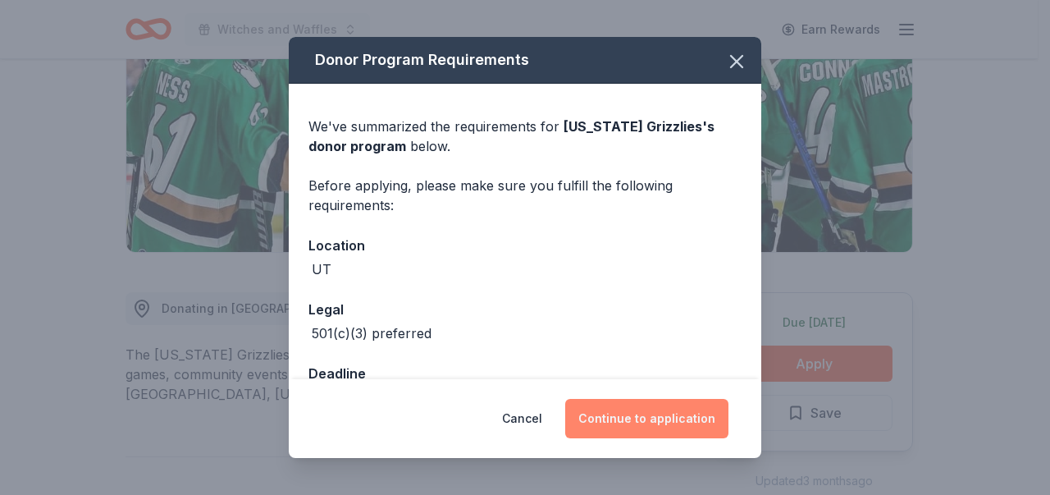
click at [659, 429] on button "Continue to application" at bounding box center [646, 418] width 163 height 39
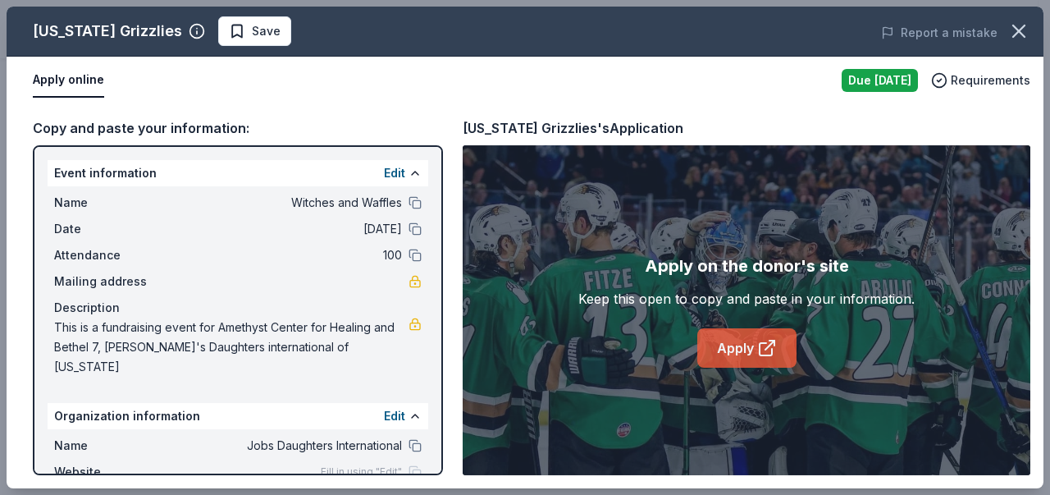
click at [760, 344] on icon at bounding box center [767, 348] width 20 height 20
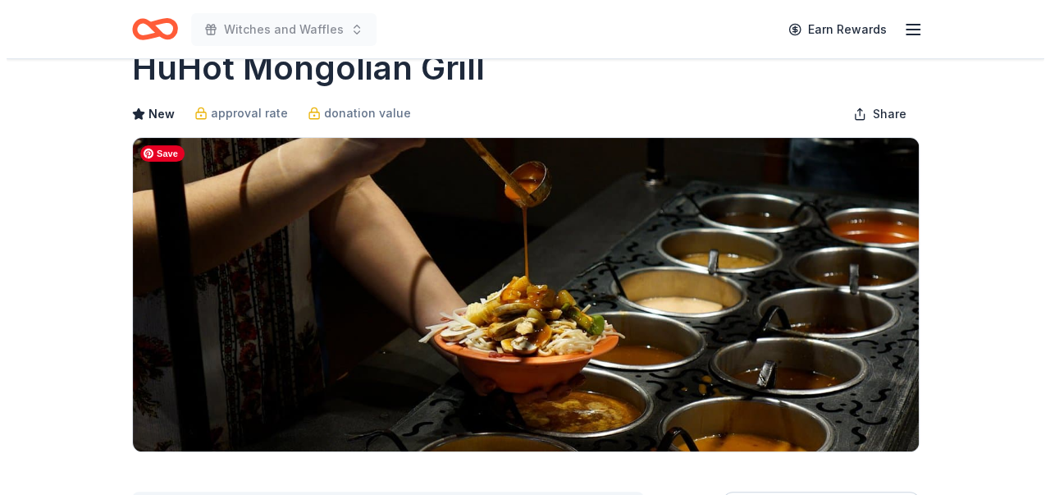
scroll to position [246, 0]
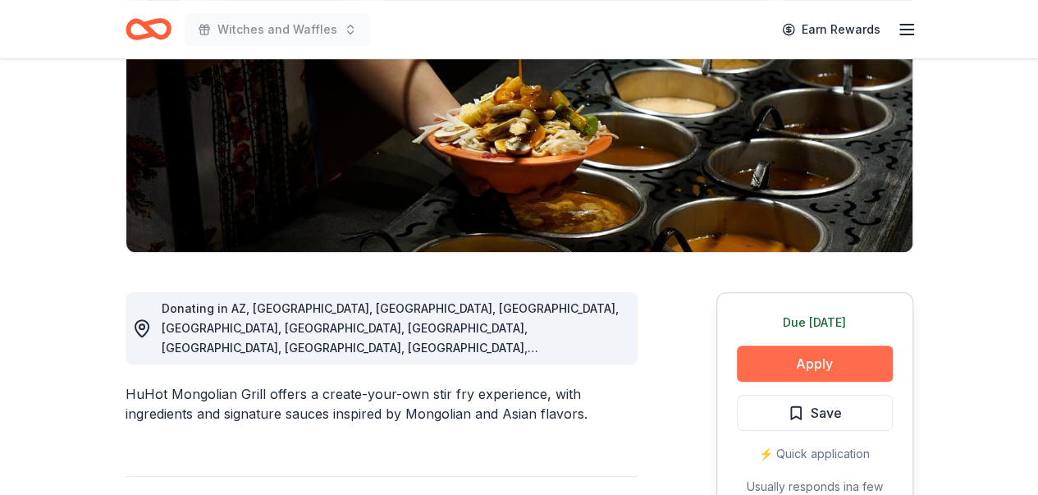
click at [799, 352] on button "Apply" at bounding box center [815, 363] width 156 height 36
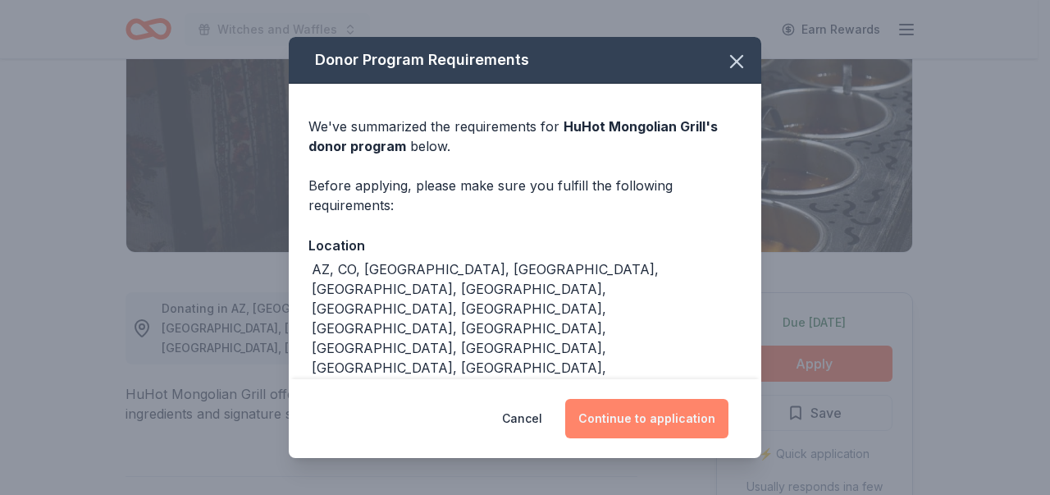
click at [667, 410] on button "Continue to application" at bounding box center [646, 418] width 163 height 39
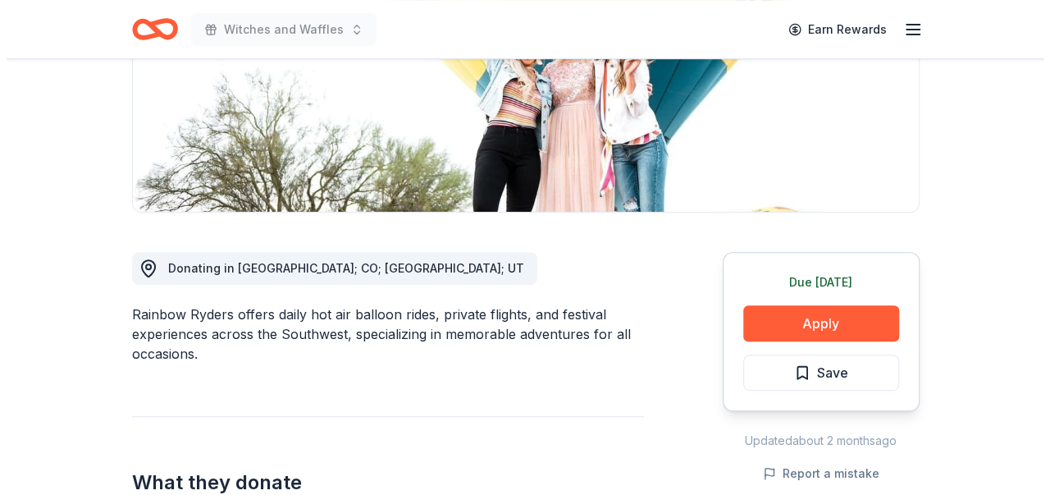
scroll to position [328, 0]
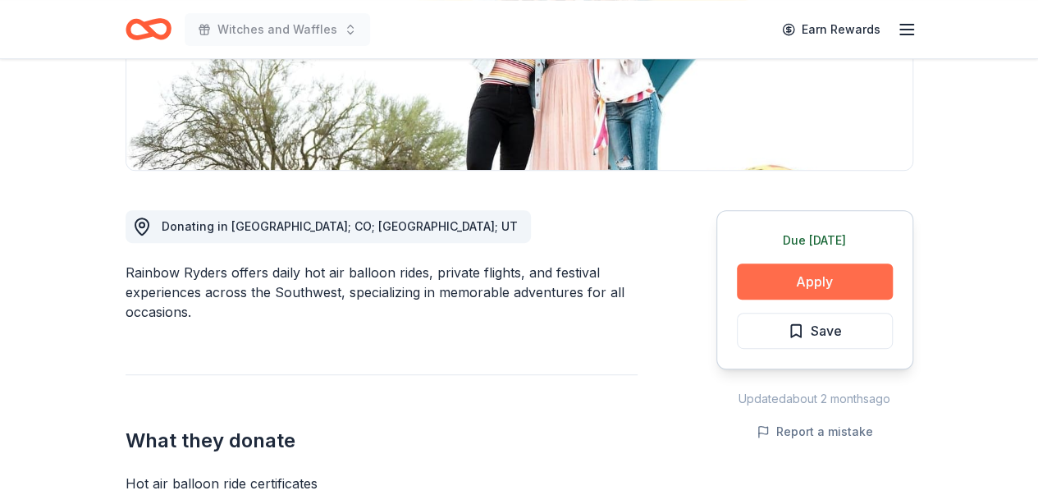
click at [828, 282] on button "Apply" at bounding box center [815, 281] width 156 height 36
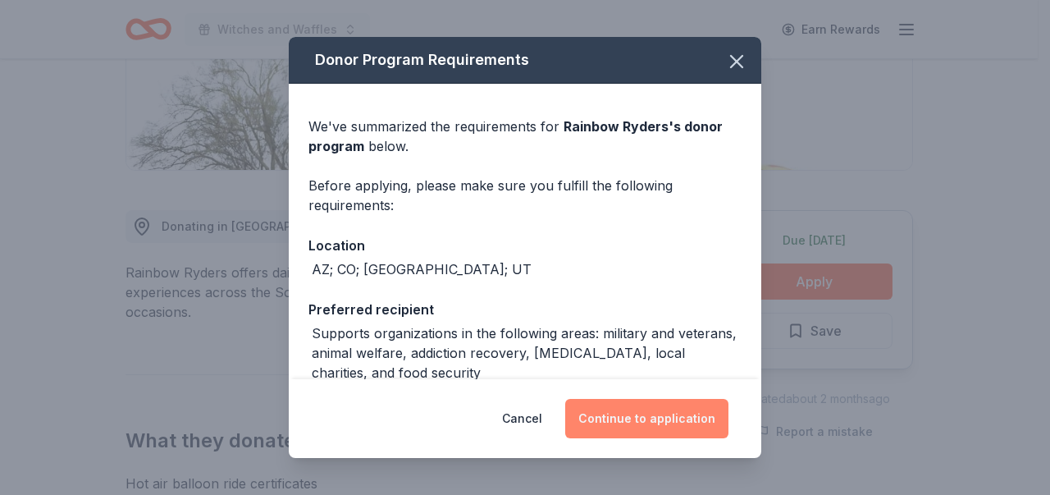
click at [674, 410] on button "Continue to application" at bounding box center [646, 418] width 163 height 39
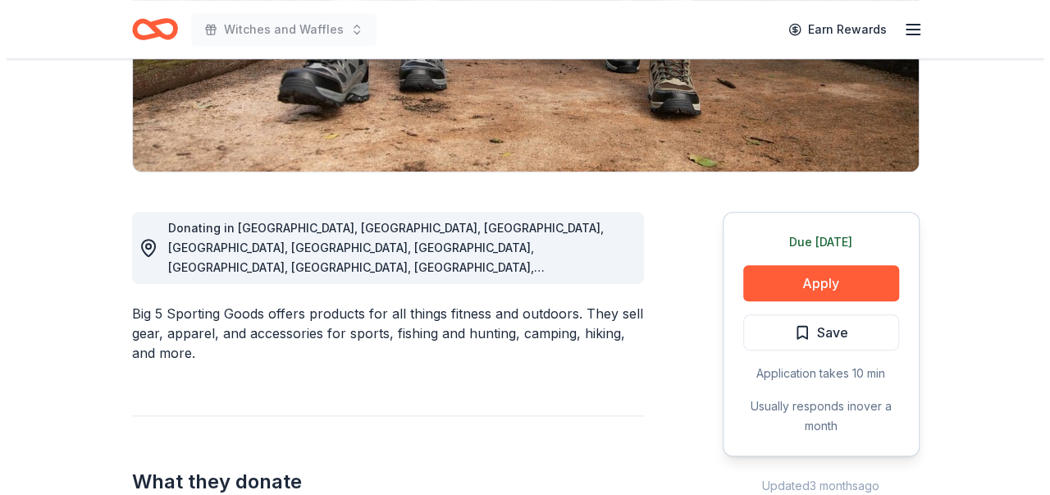
scroll to position [328, 0]
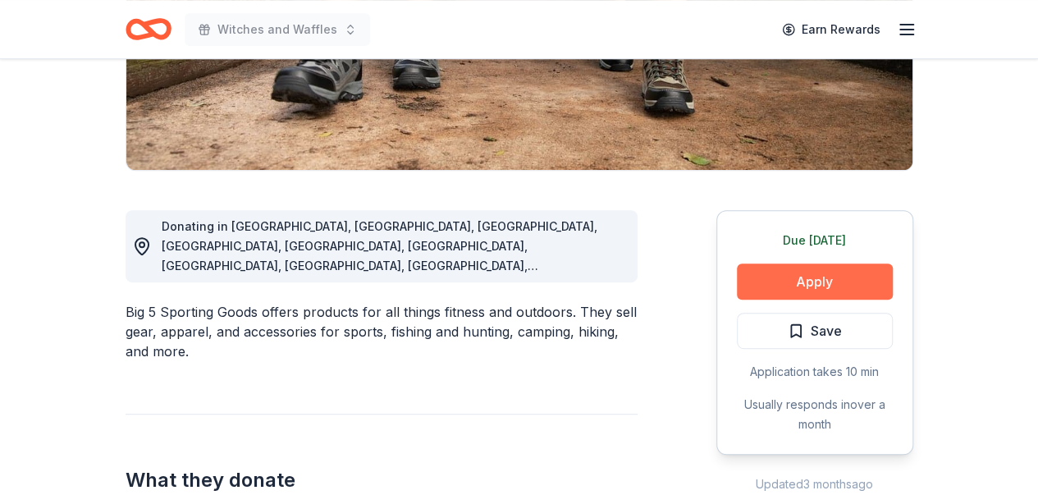
click at [833, 276] on button "Apply" at bounding box center [815, 281] width 156 height 36
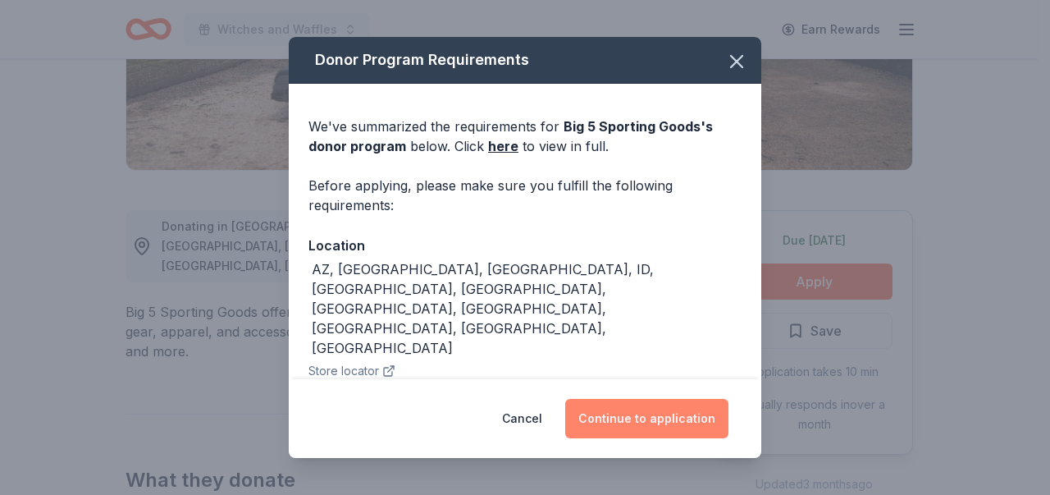
click at [684, 422] on button "Continue to application" at bounding box center [646, 418] width 163 height 39
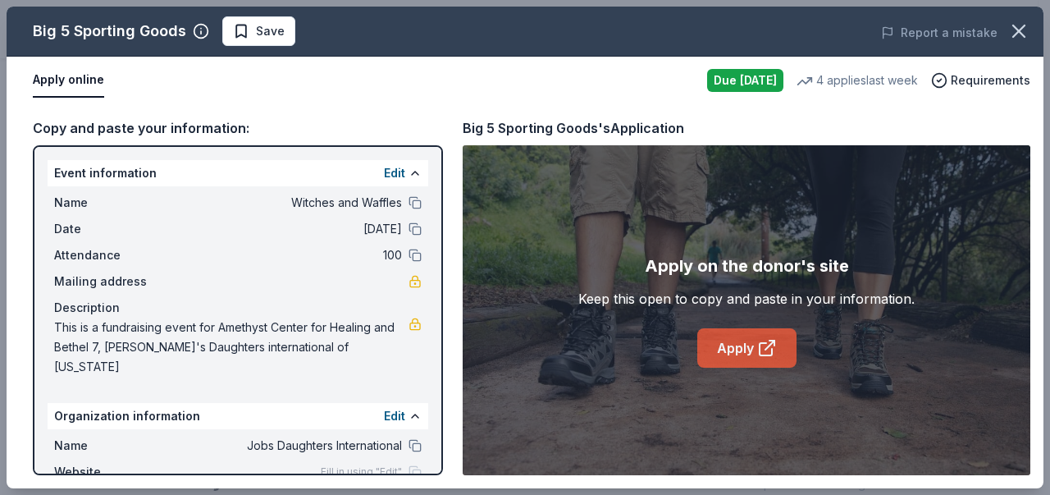
click at [742, 348] on link "Apply" at bounding box center [746, 347] width 99 height 39
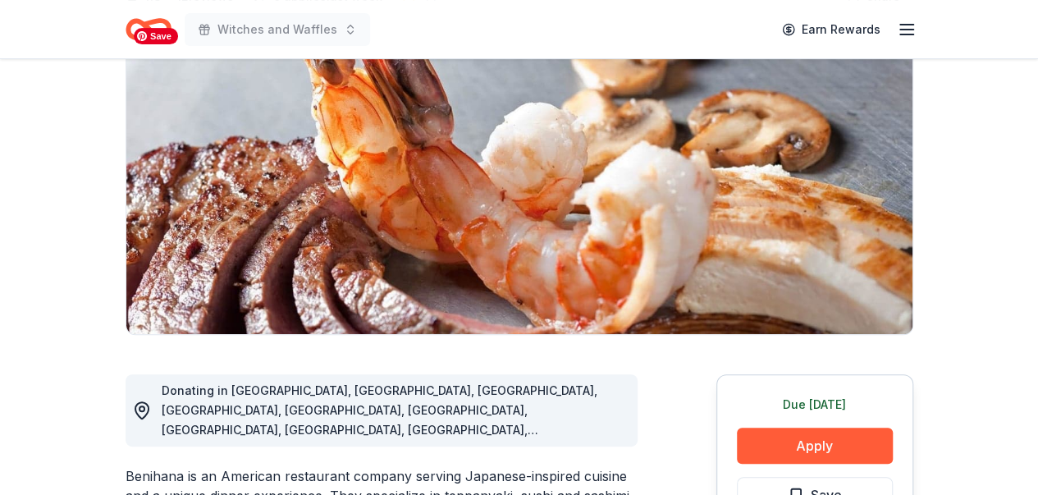
scroll to position [328, 0]
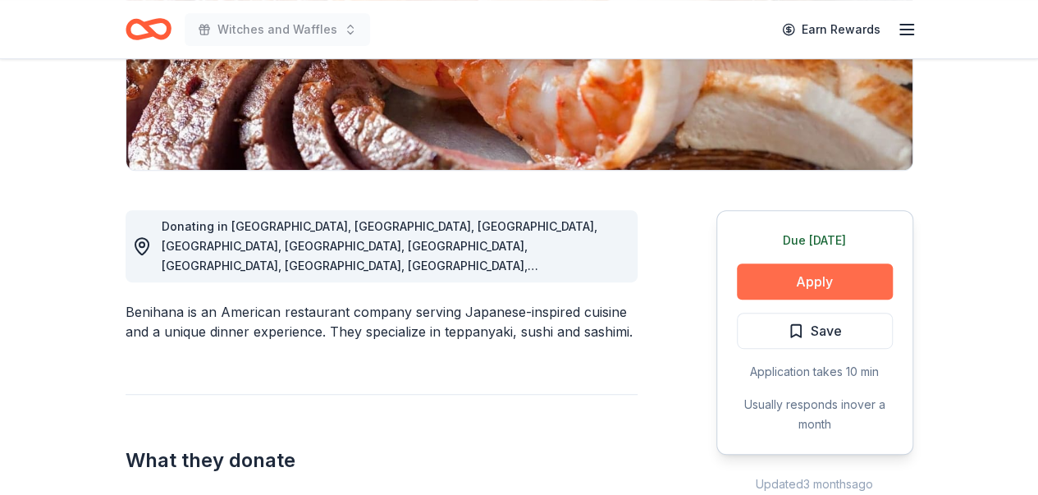
click at [858, 283] on button "Apply" at bounding box center [815, 281] width 156 height 36
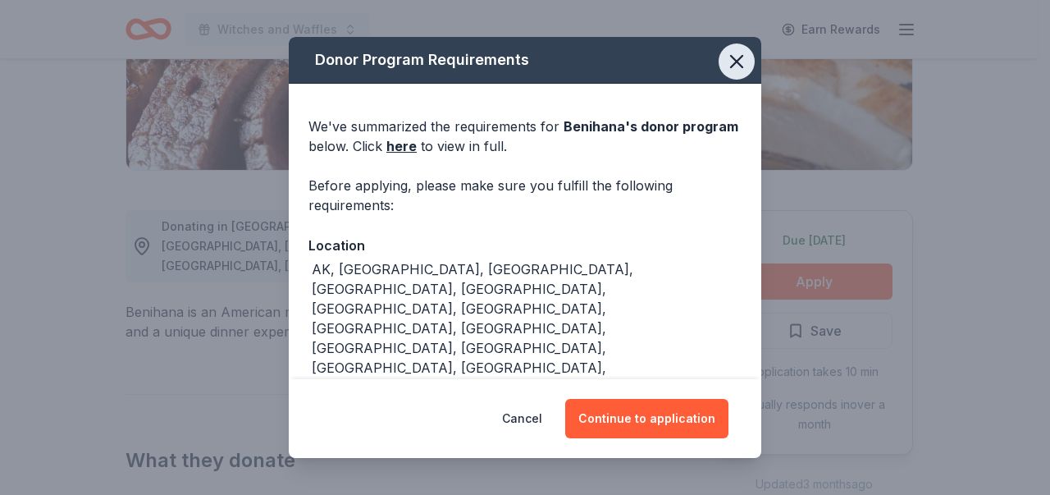
click at [726, 68] on icon "button" at bounding box center [736, 61] width 23 height 23
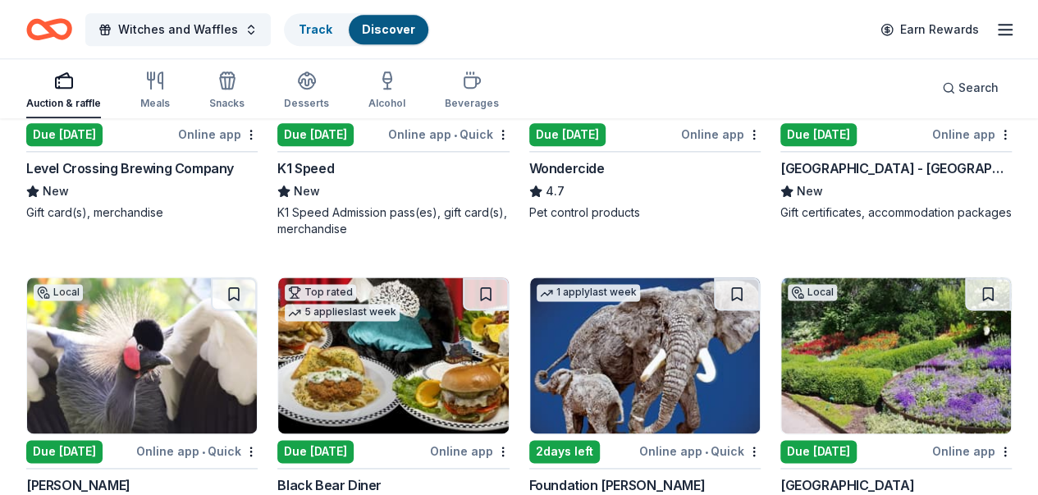
scroll to position [1066, 0]
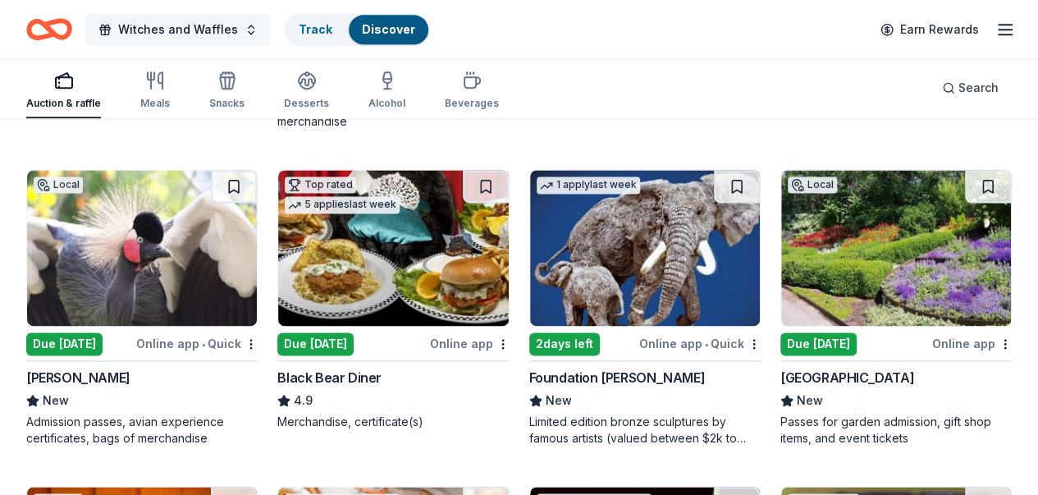
click at [253, 25] on button "Witches and Waffles" at bounding box center [177, 29] width 185 height 33
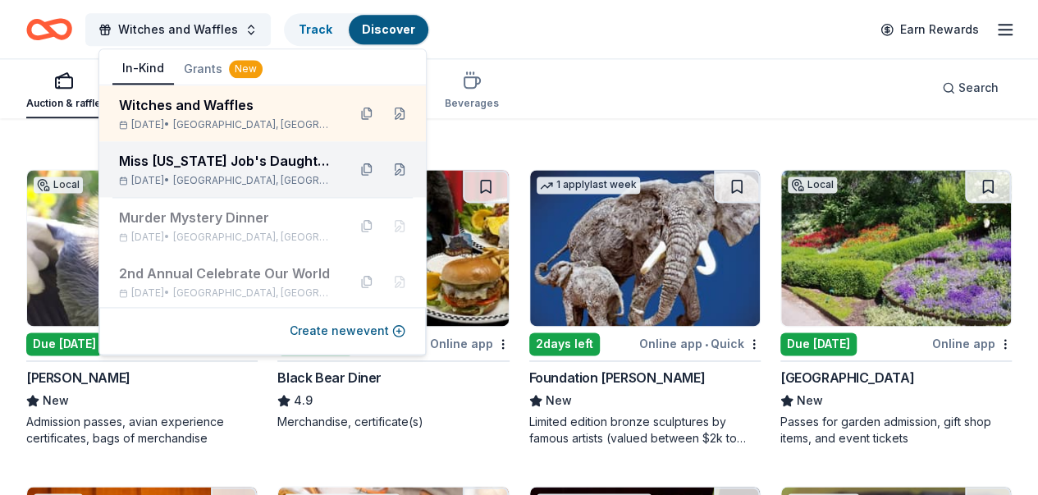
click at [241, 165] on div "Miss [US_STATE] Job's Daughter [PERSON_NAME]" at bounding box center [226, 161] width 215 height 20
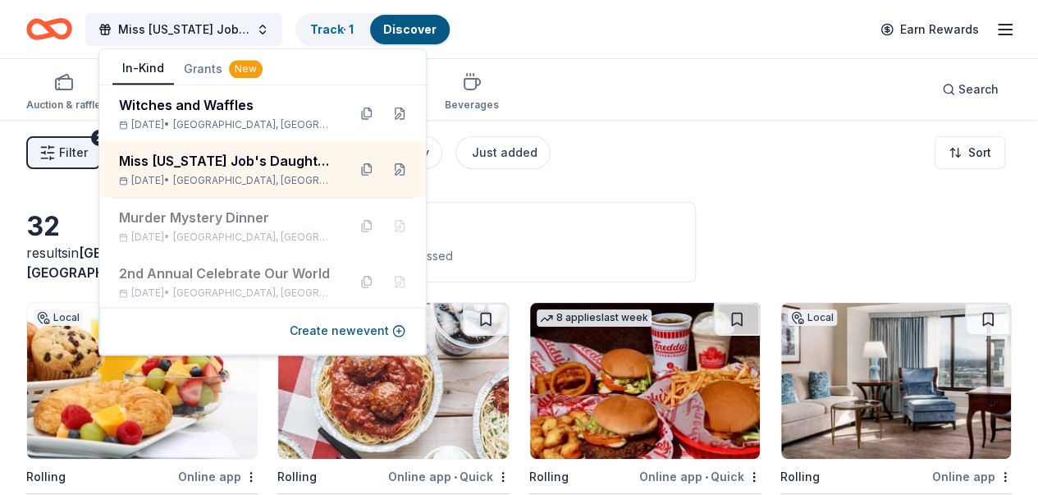
click at [554, 62] on div "Auction & raffle Meals Snacks Desserts Alcohol Beverages Search" at bounding box center [518, 89] width 985 height 61
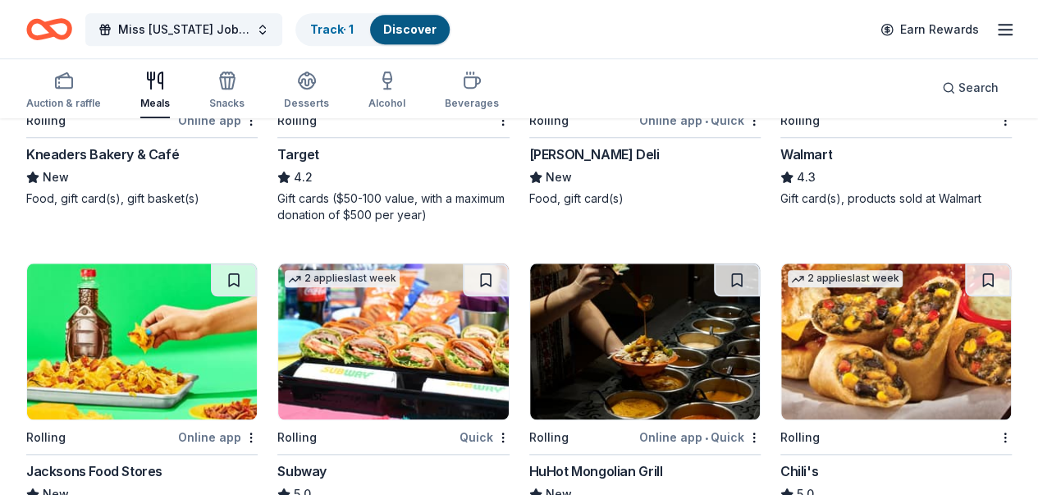
scroll to position [574, 0]
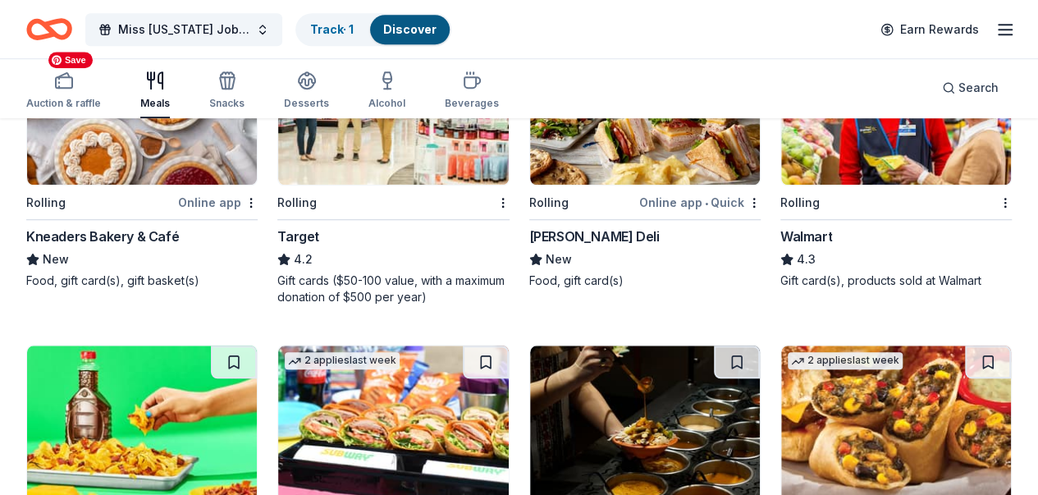
click at [278, 182] on img at bounding box center [393, 107] width 230 height 156
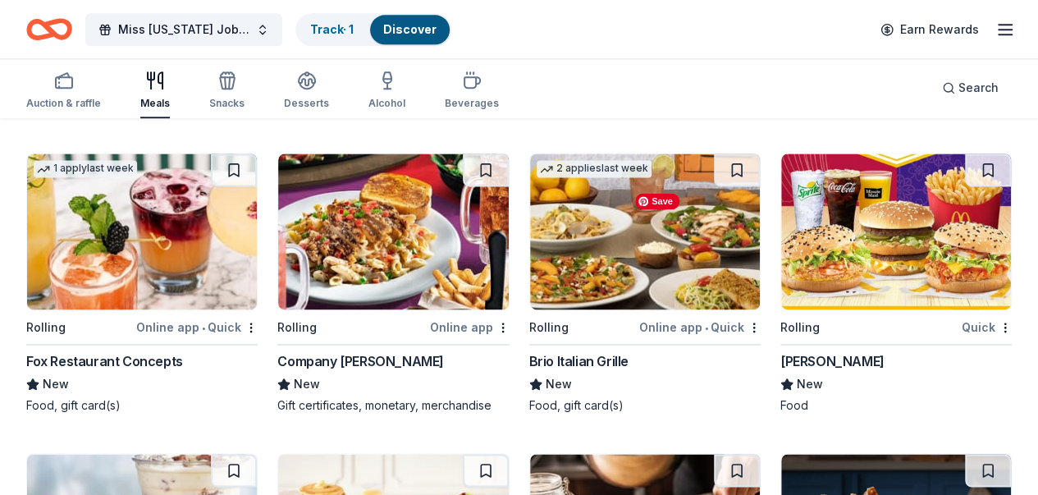
scroll to position [1147, 0]
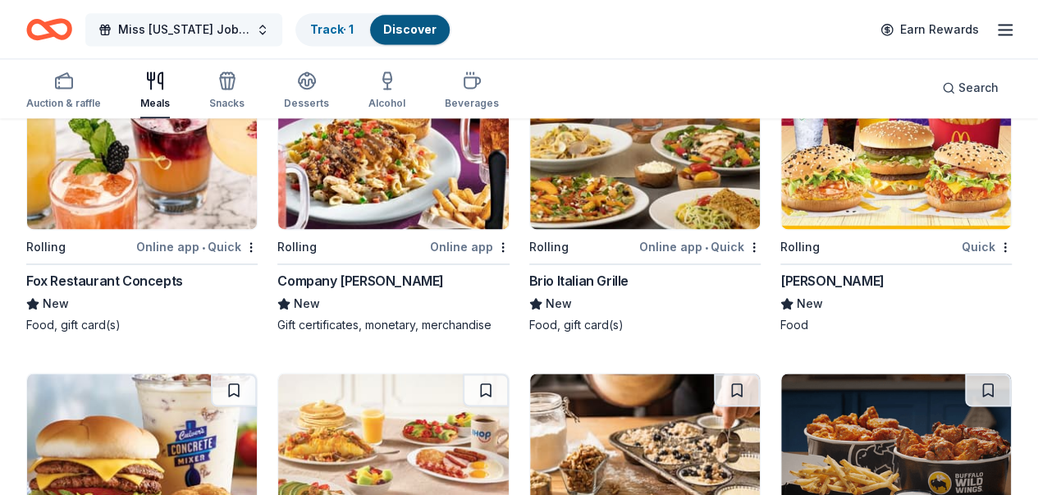
click at [272, 32] on button "Miss Utah Job's Daughter Dinner" at bounding box center [183, 29] width 197 height 33
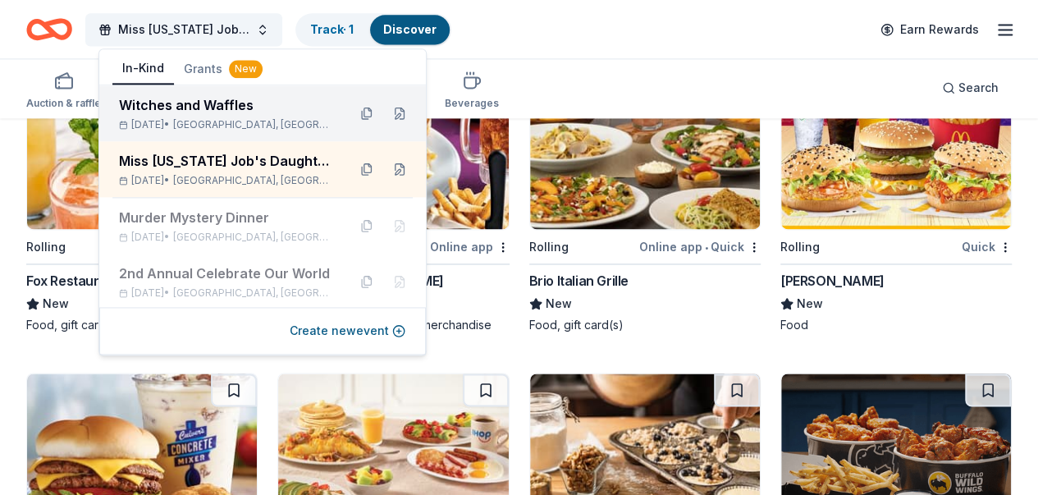
click at [235, 108] on div "Witches and Waffles" at bounding box center [226, 105] width 215 height 20
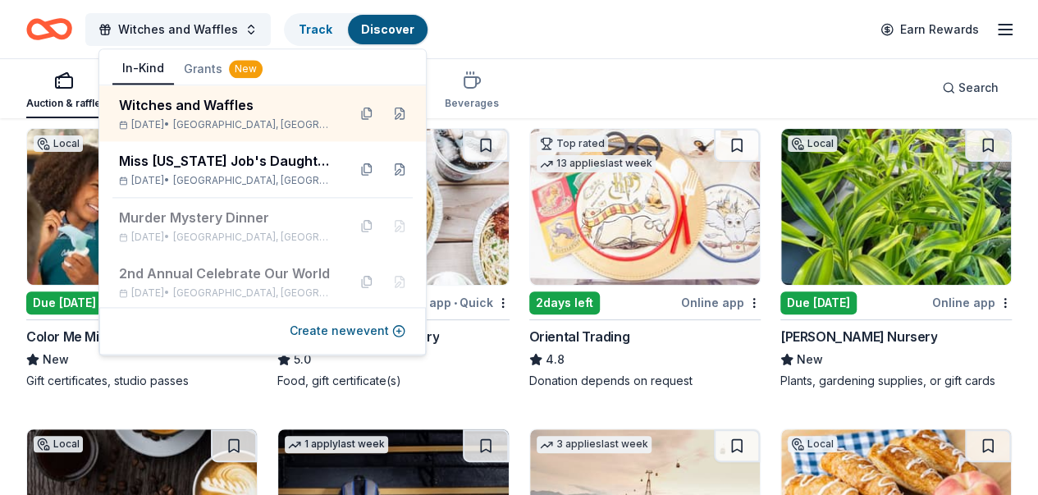
scroll to position [246, 0]
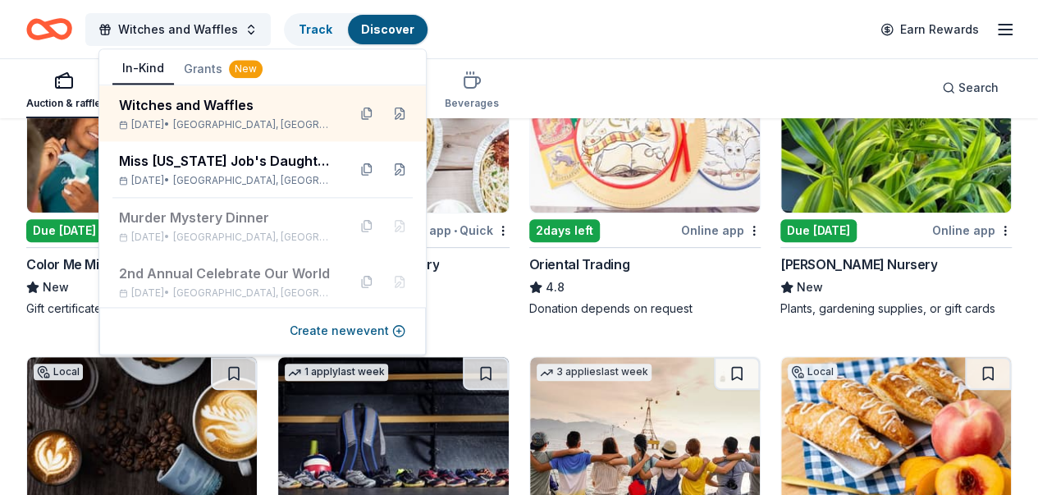
click at [758, 28] on div "Witches and Waffles Track Discover Earn Rewards" at bounding box center [518, 29] width 985 height 39
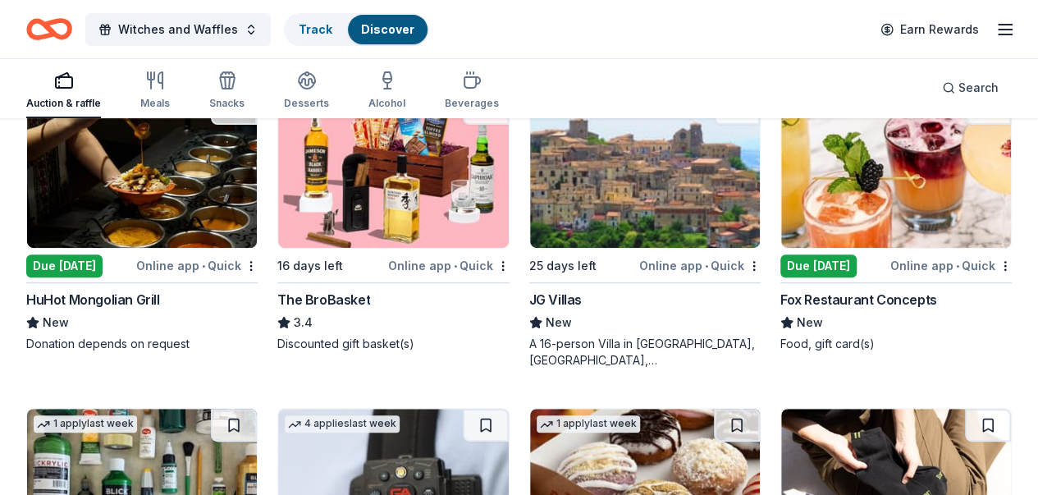
scroll to position [3373, 0]
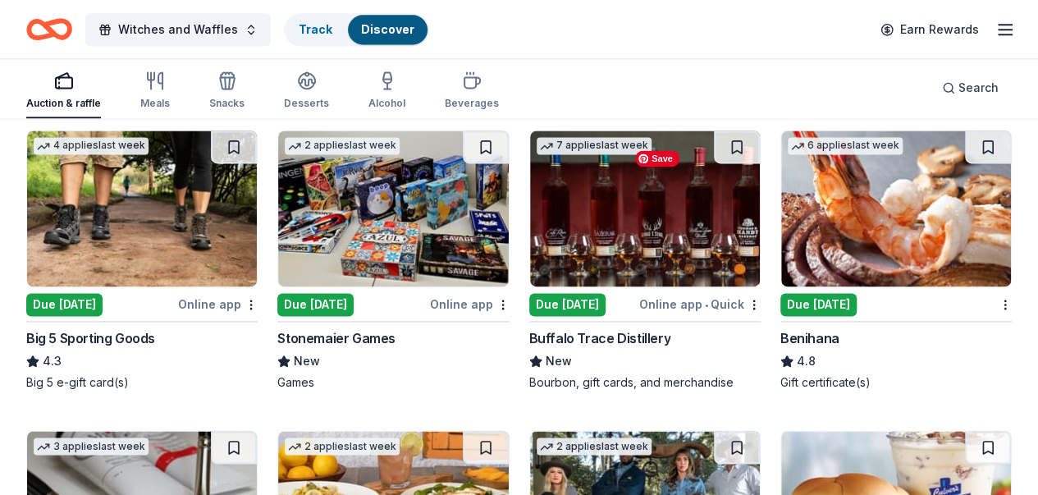
scroll to position [4252, 0]
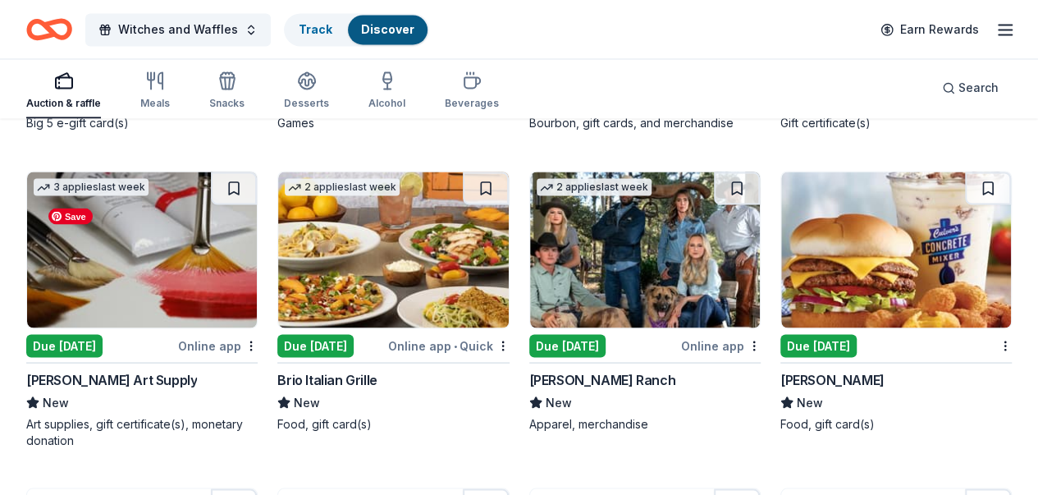
scroll to position [4334, 0]
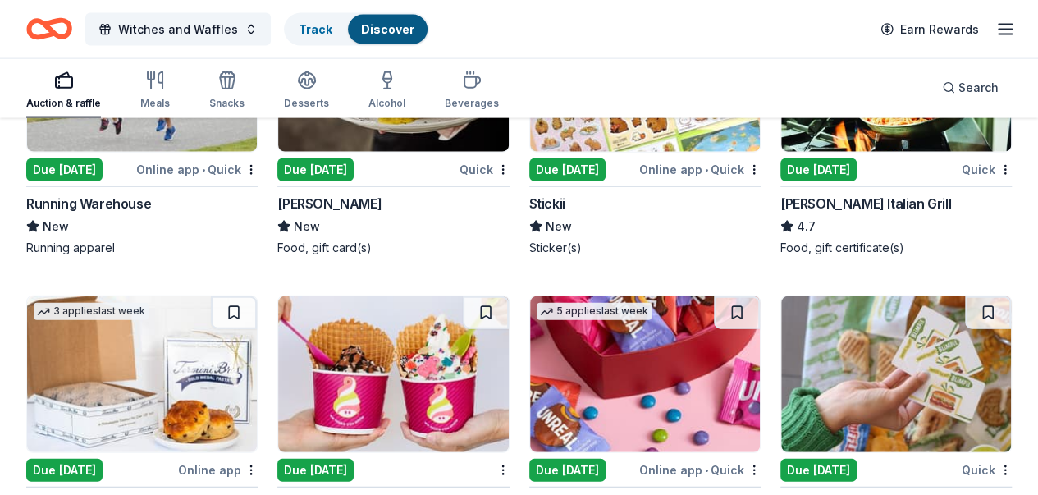
scroll to position [5154, 0]
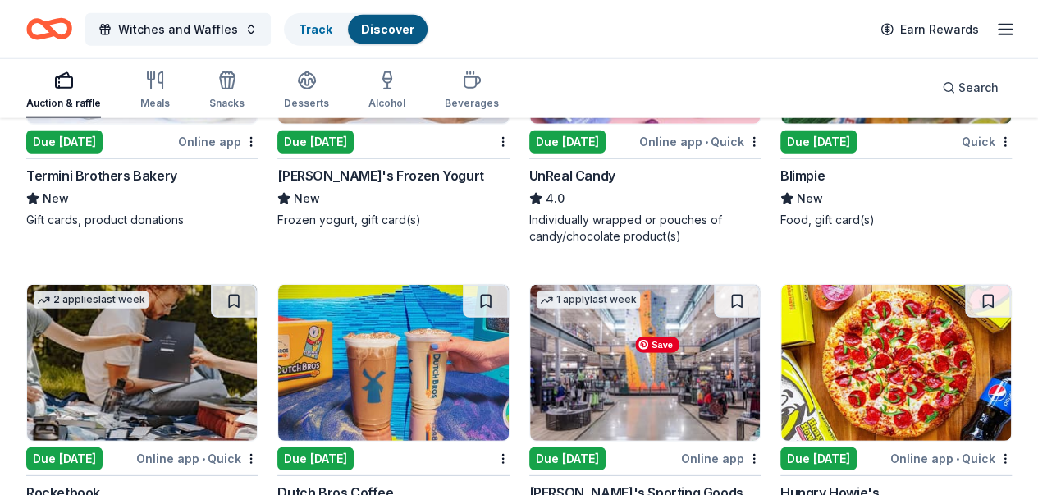
scroll to position [5559, 0]
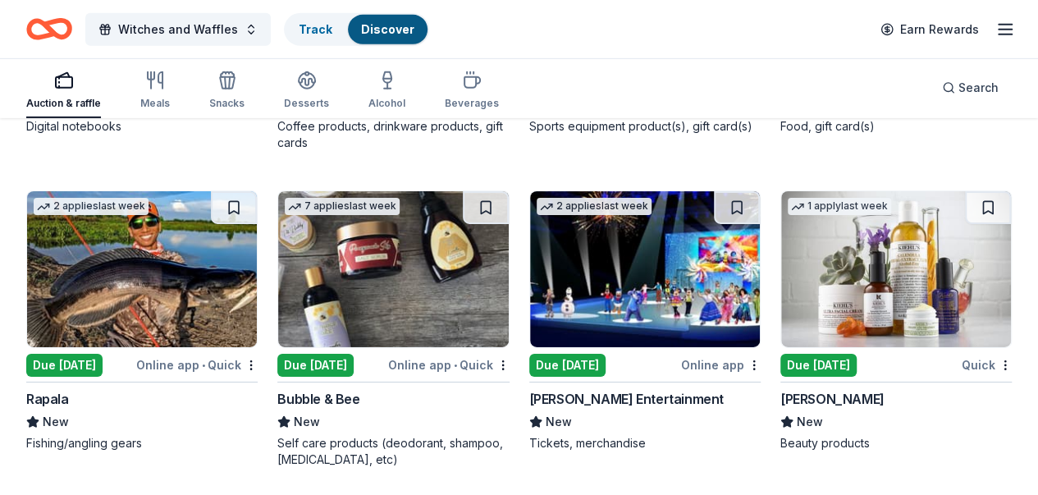
scroll to position [5806, 0]
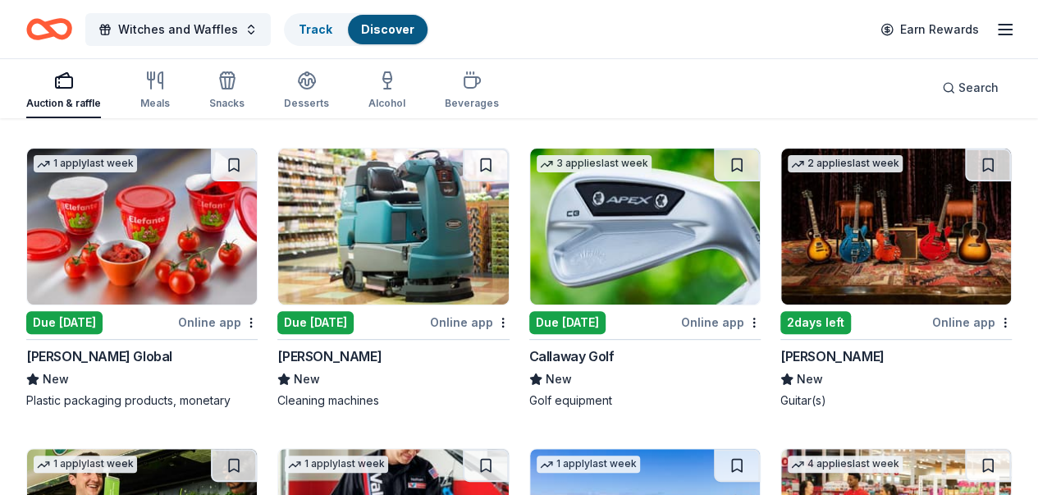
scroll to position [6405, 0]
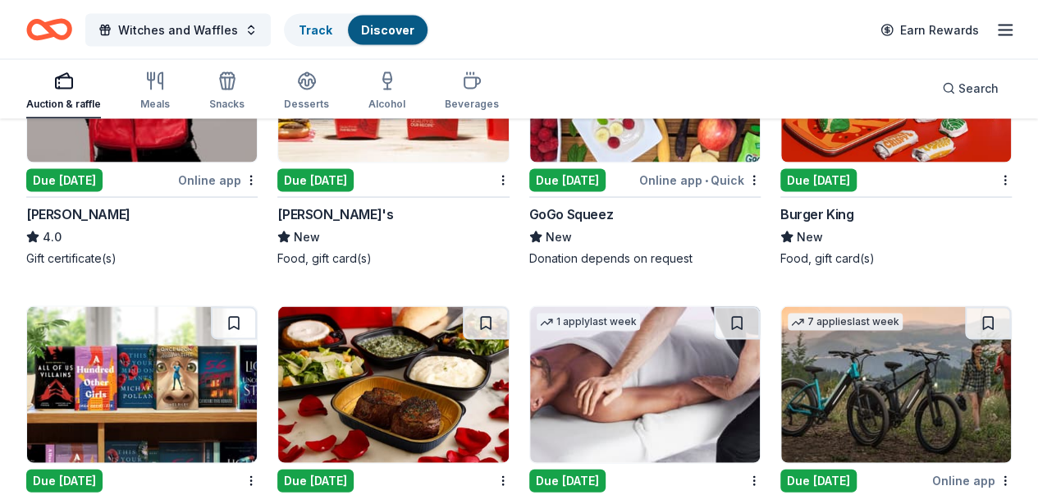
scroll to position [7717, 0]
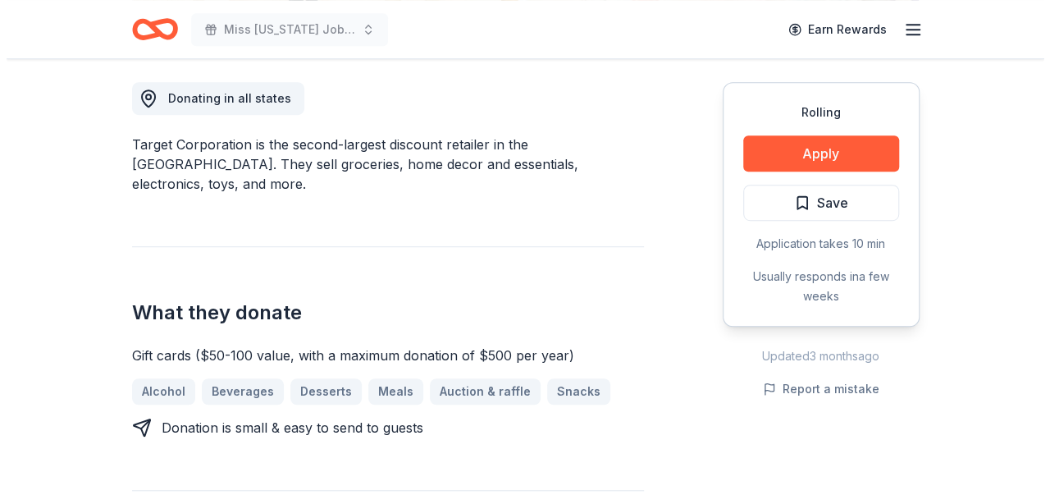
scroll to position [492, 0]
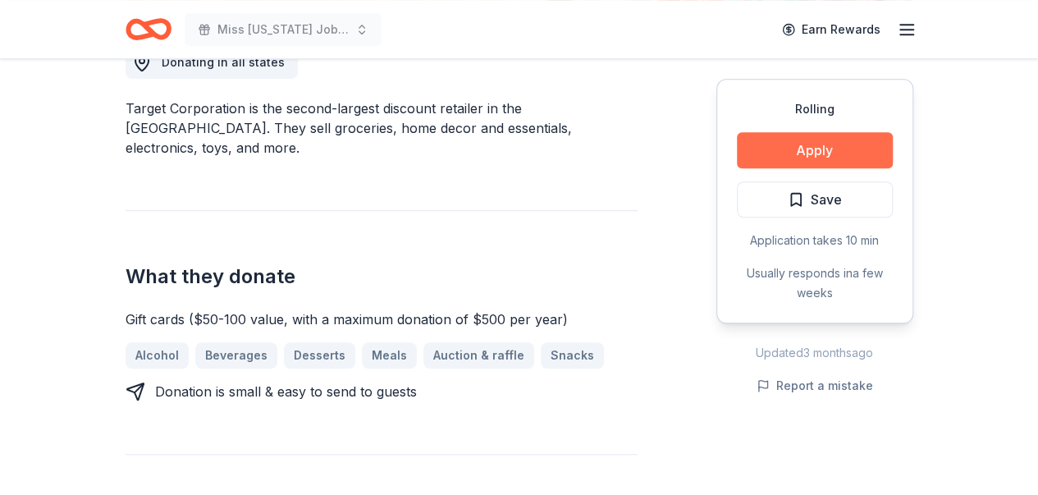
click at [816, 151] on button "Apply" at bounding box center [815, 150] width 156 height 36
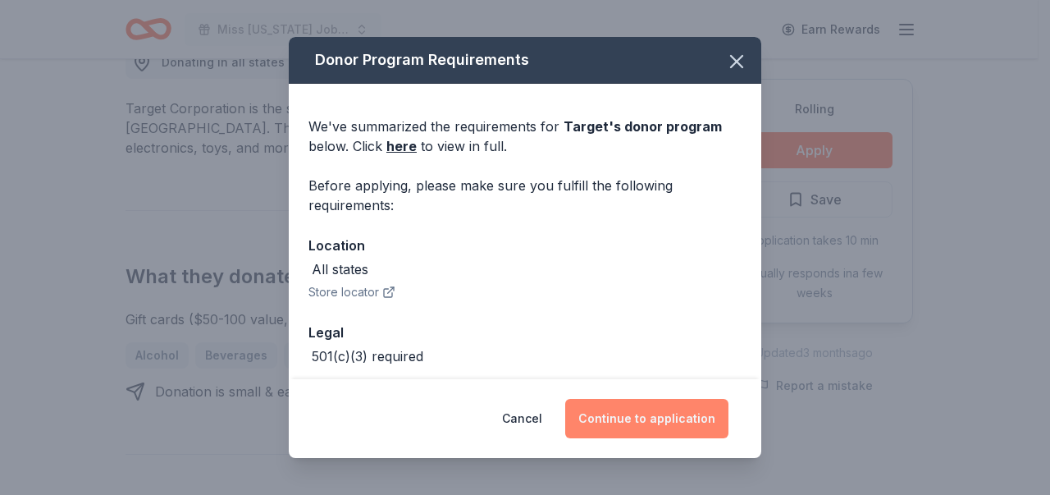
click at [638, 417] on button "Continue to application" at bounding box center [646, 418] width 163 height 39
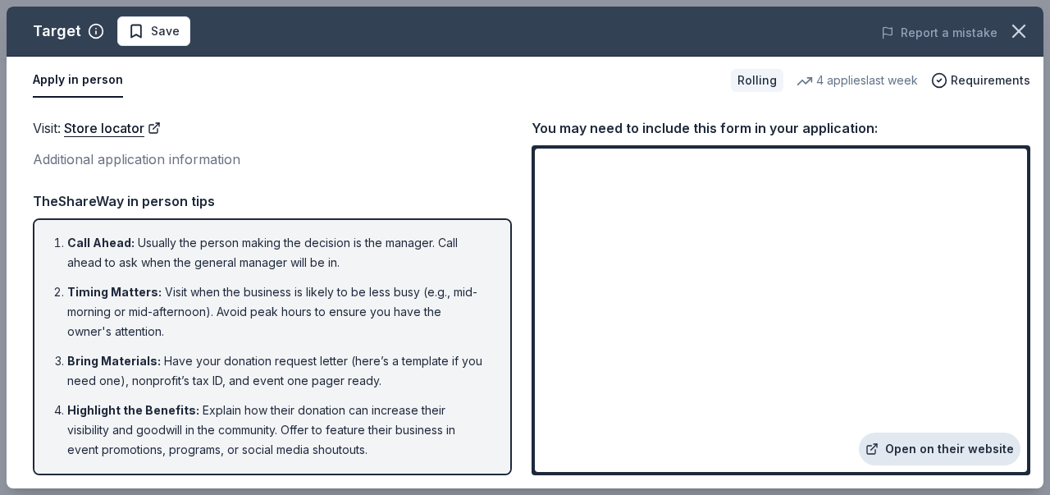
click at [948, 448] on link "Open on their website" at bounding box center [940, 448] width 162 height 33
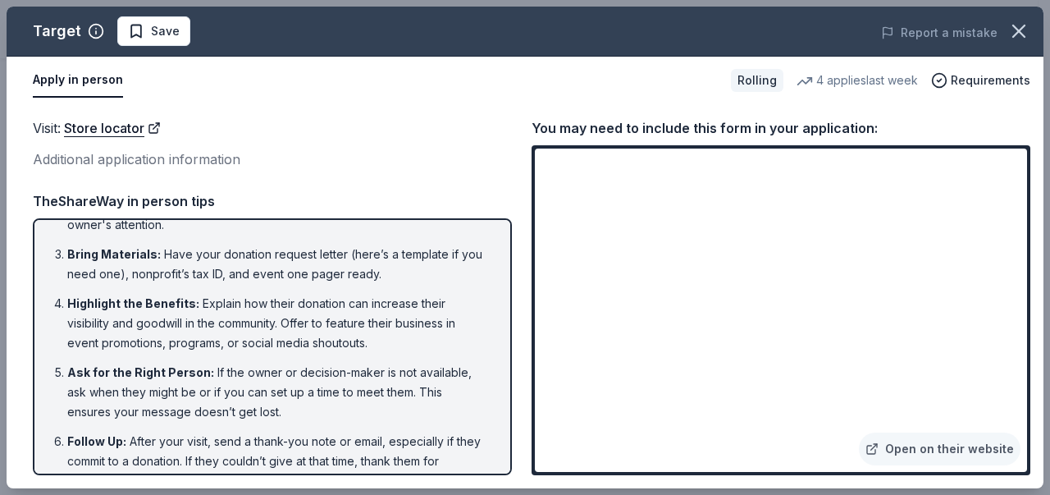
scroll to position [136, 0]
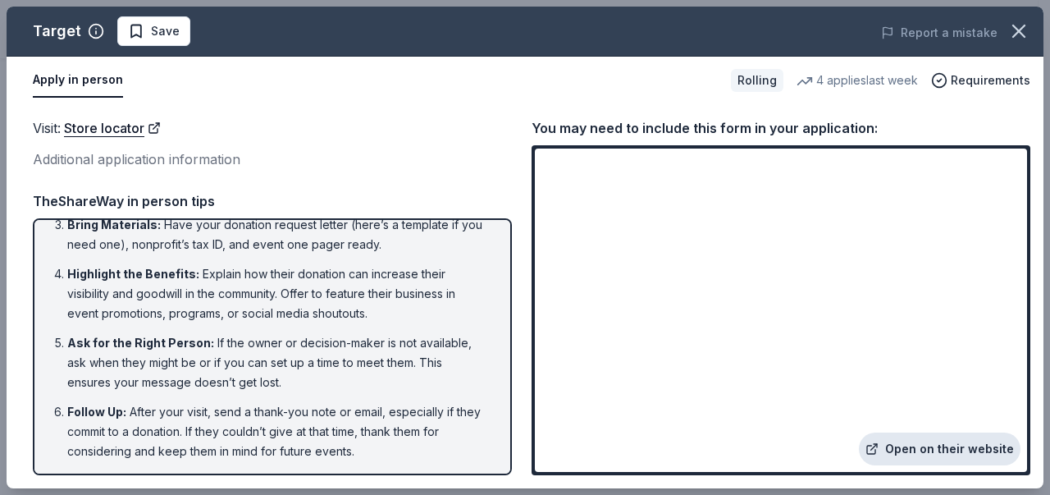
click at [956, 451] on link "Open on their website" at bounding box center [940, 448] width 162 height 33
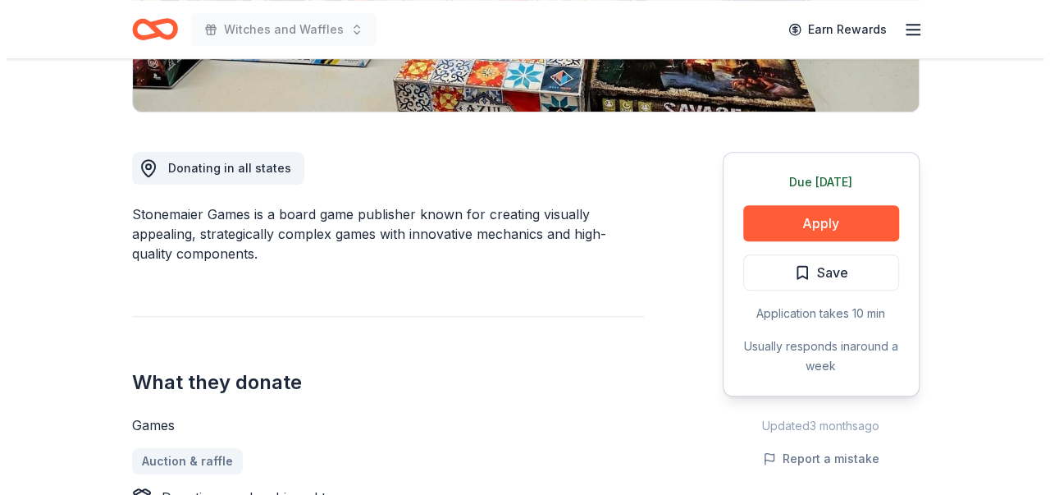
scroll to position [410, 0]
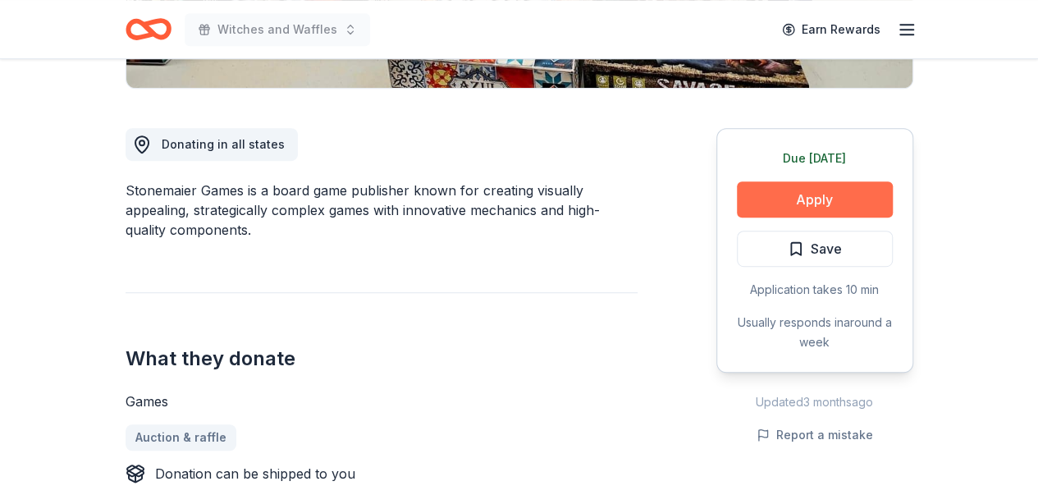
click at [825, 197] on button "Apply" at bounding box center [815, 199] width 156 height 36
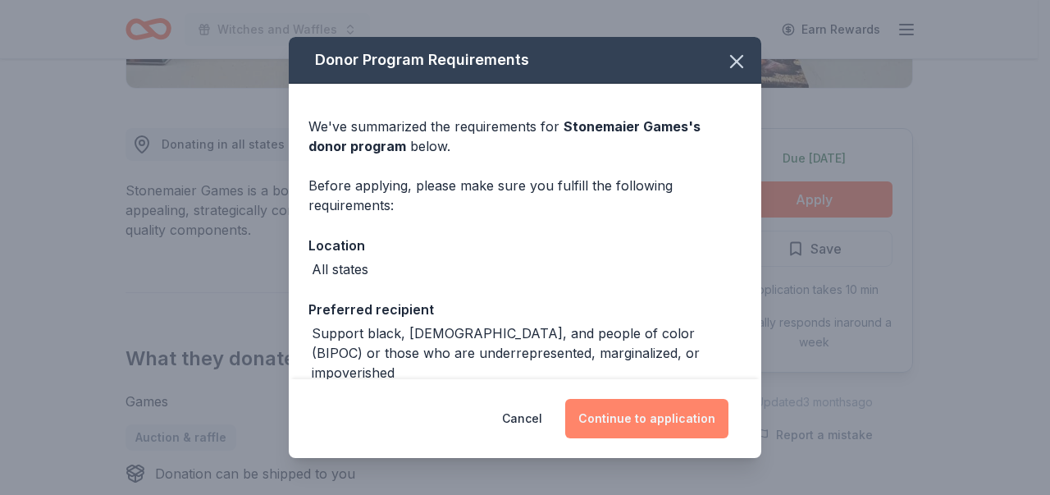
click at [663, 414] on button "Continue to application" at bounding box center [646, 418] width 163 height 39
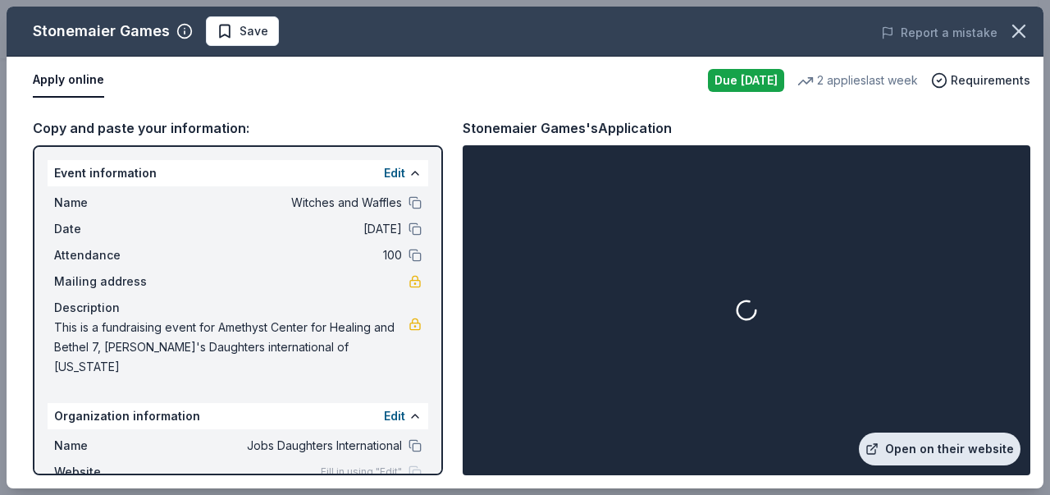
click at [951, 451] on link "Open on their website" at bounding box center [940, 448] width 162 height 33
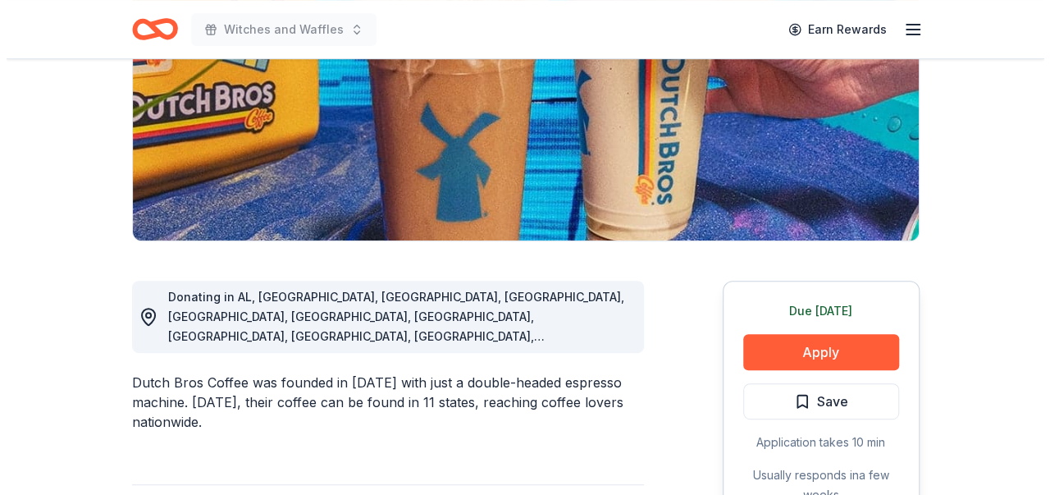
scroll to position [328, 0]
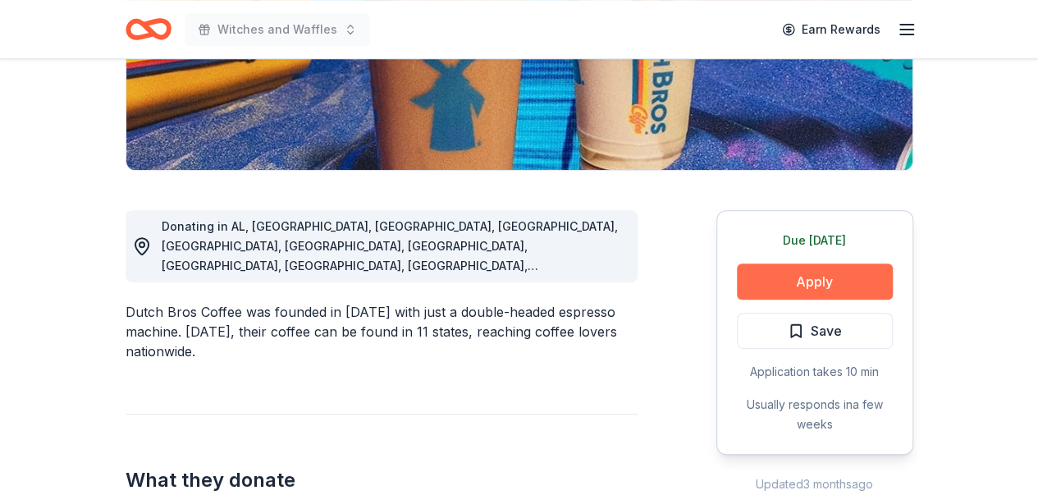
click at [842, 281] on button "Apply" at bounding box center [815, 281] width 156 height 36
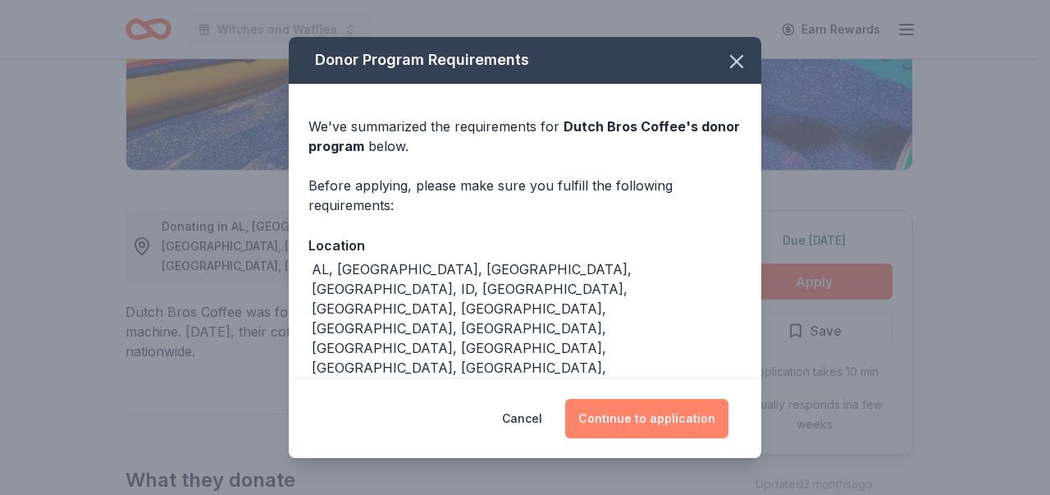
click at [645, 413] on button "Continue to application" at bounding box center [646, 418] width 163 height 39
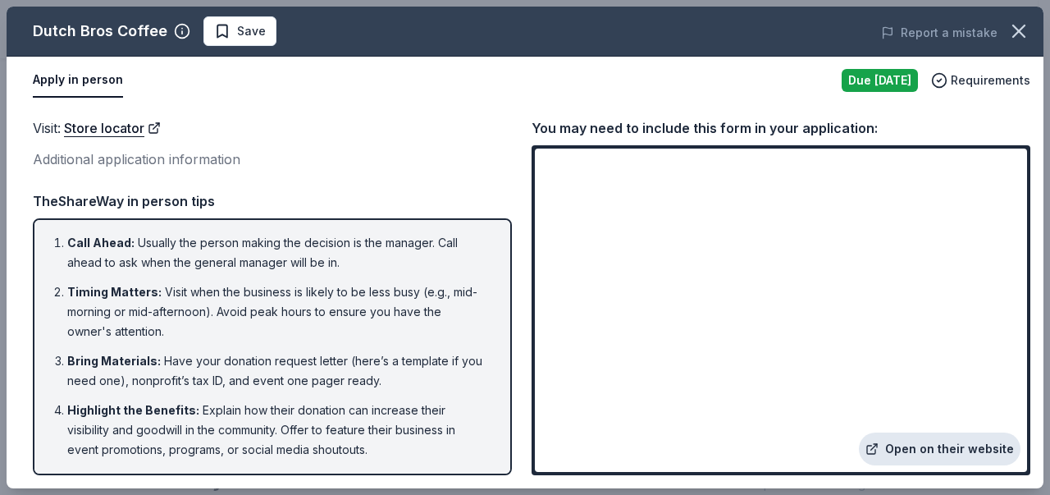
click at [943, 448] on link "Open on their website" at bounding box center [940, 448] width 162 height 33
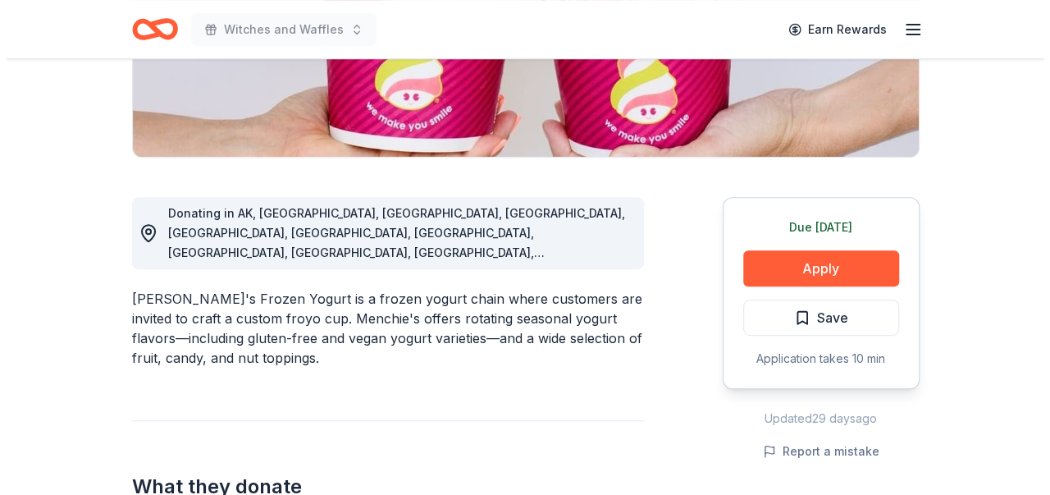
scroll to position [410, 0]
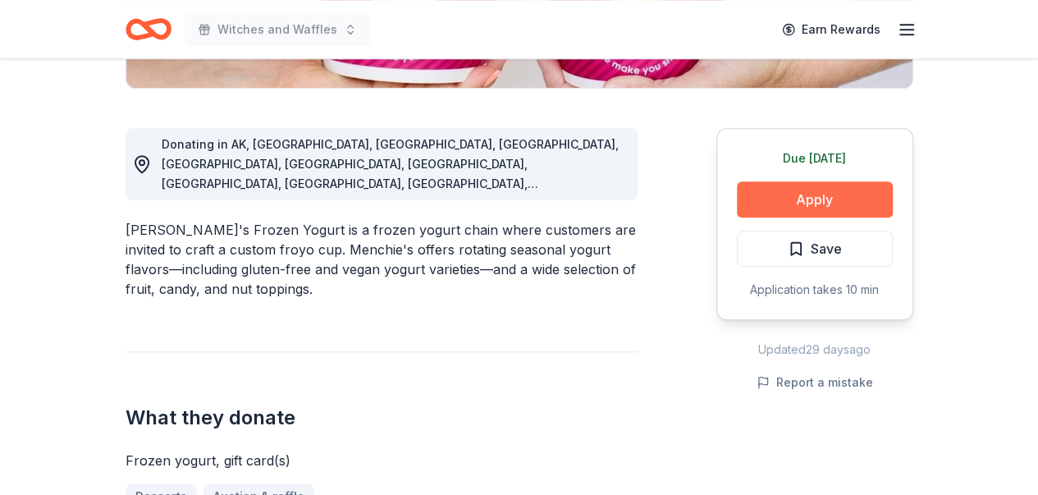
click at [835, 193] on button "Apply" at bounding box center [815, 199] width 156 height 36
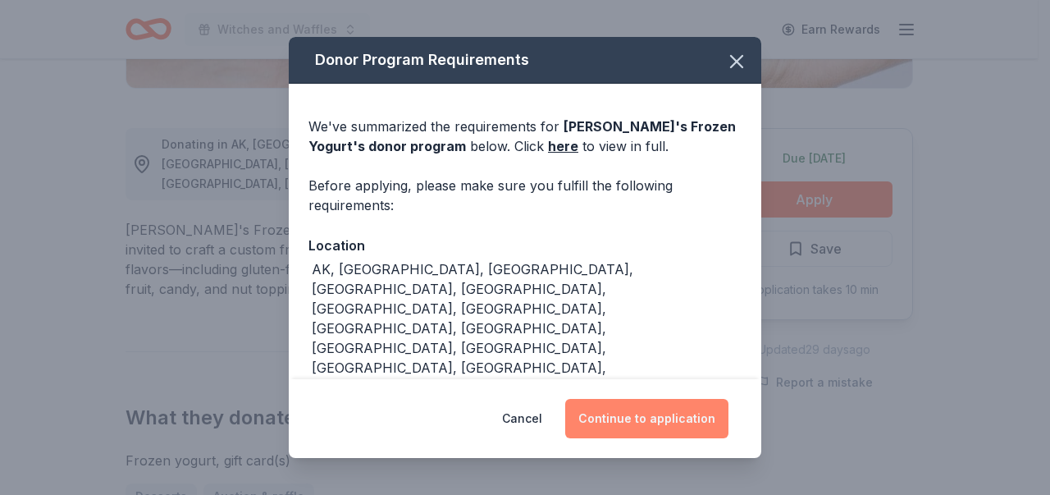
click at [650, 417] on button "Continue to application" at bounding box center [646, 418] width 163 height 39
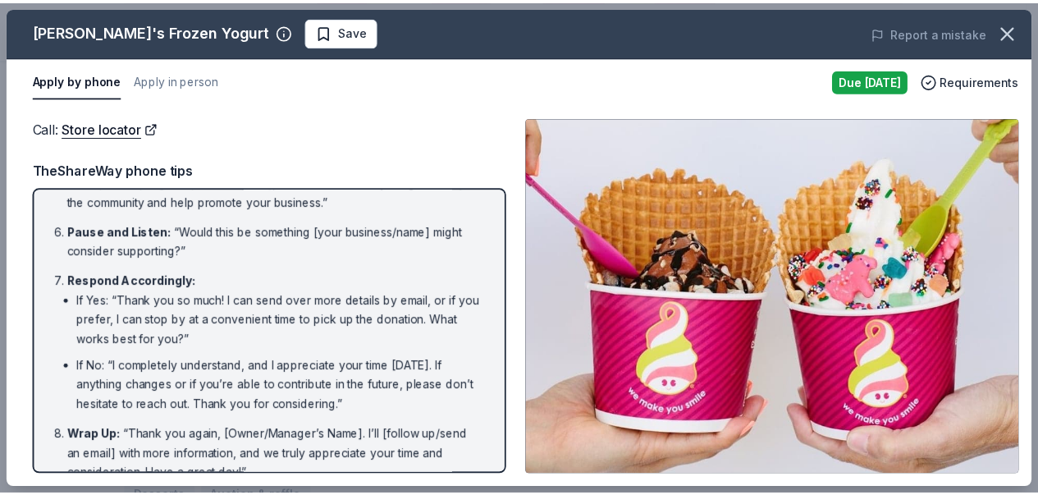
scroll to position [387, 0]
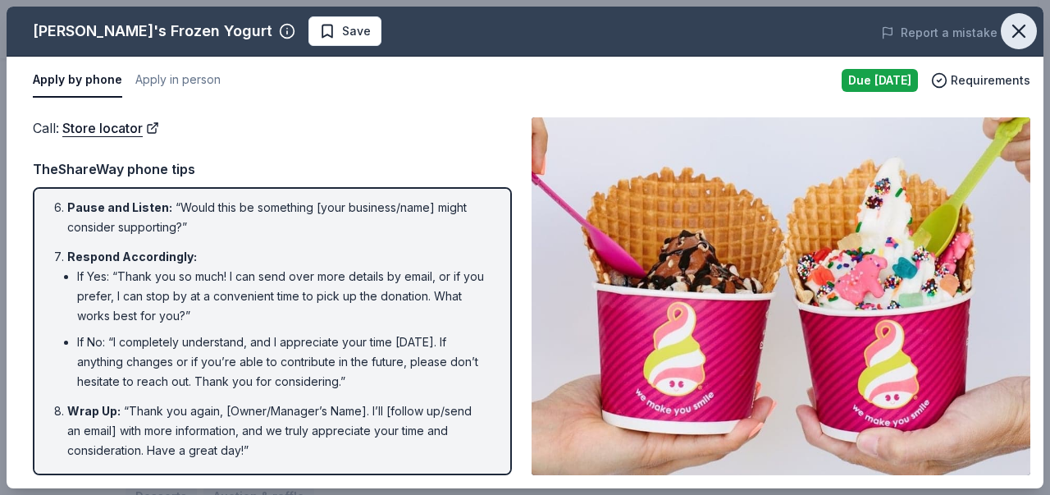
click at [1025, 33] on icon "button" at bounding box center [1018, 31] width 23 height 23
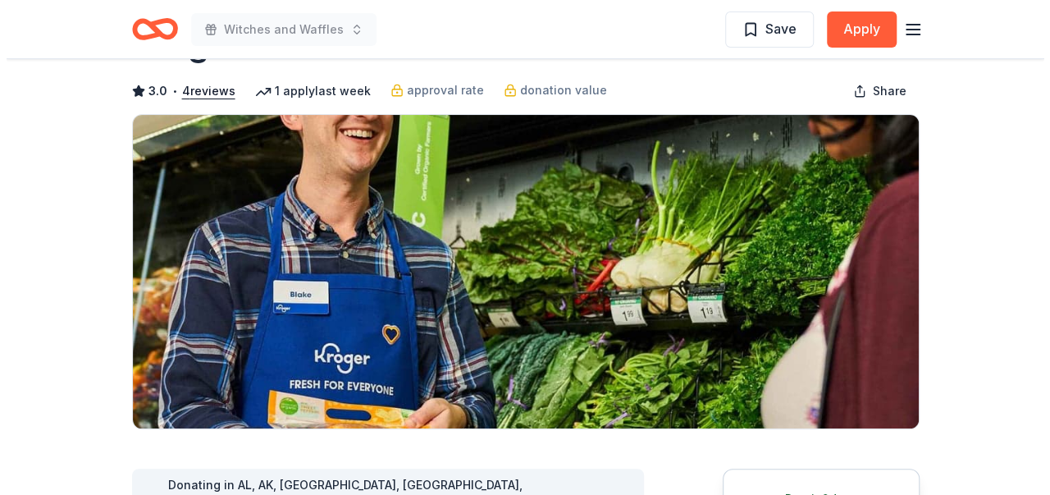
scroll to position [328, 0]
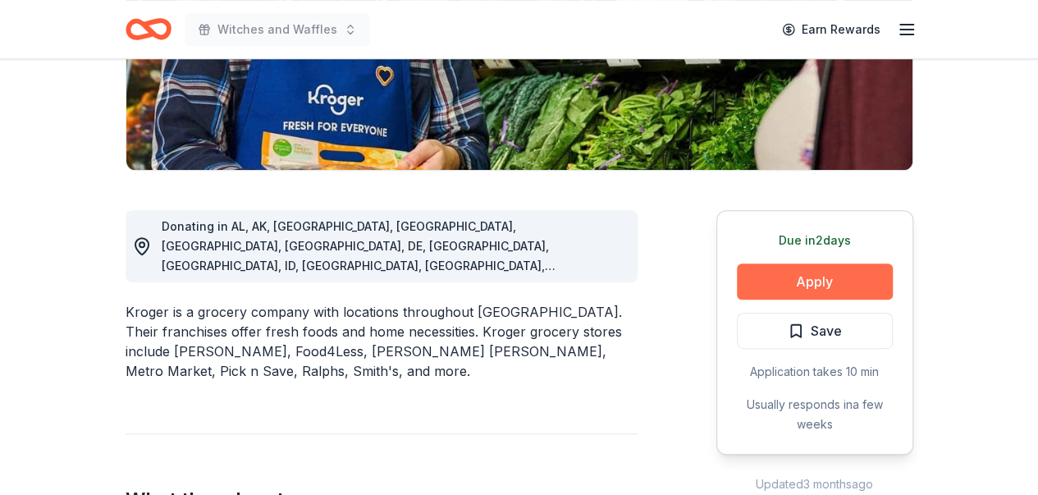
click at [799, 285] on button "Apply" at bounding box center [815, 281] width 156 height 36
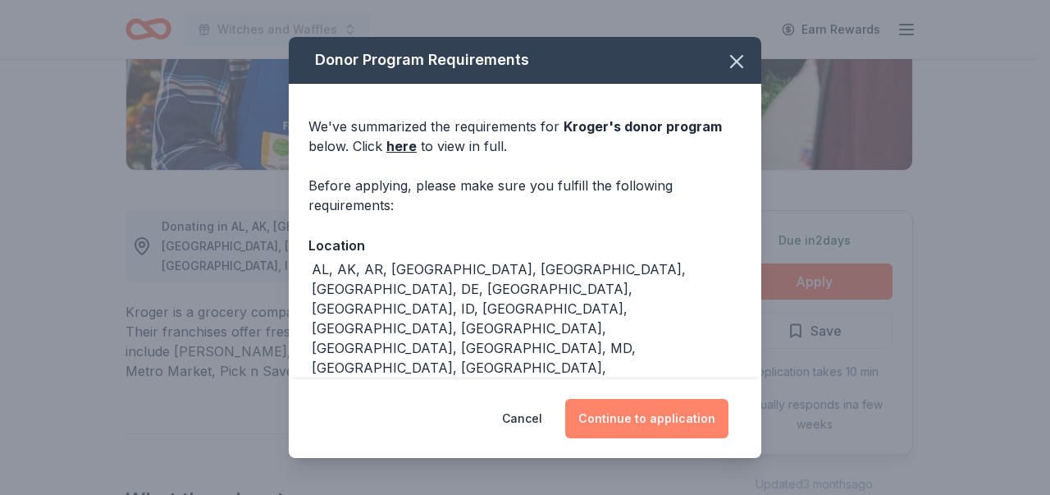
click at [676, 422] on button "Continue to application" at bounding box center [646, 418] width 163 height 39
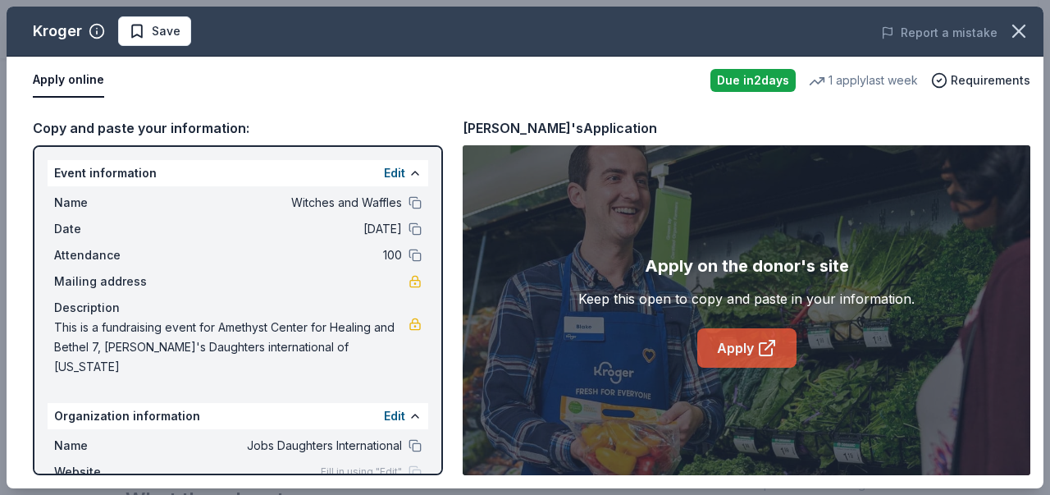
click at [761, 349] on icon at bounding box center [767, 348] width 20 height 20
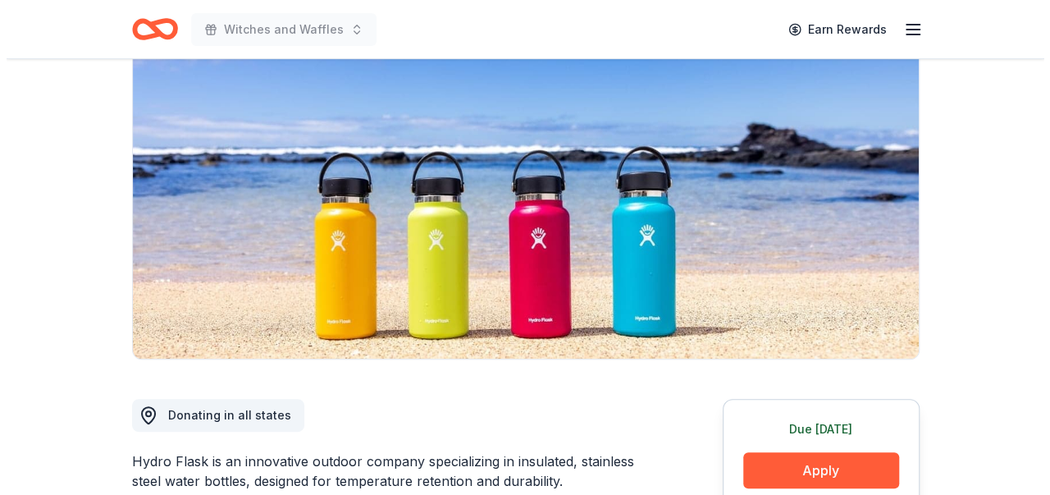
scroll to position [246, 0]
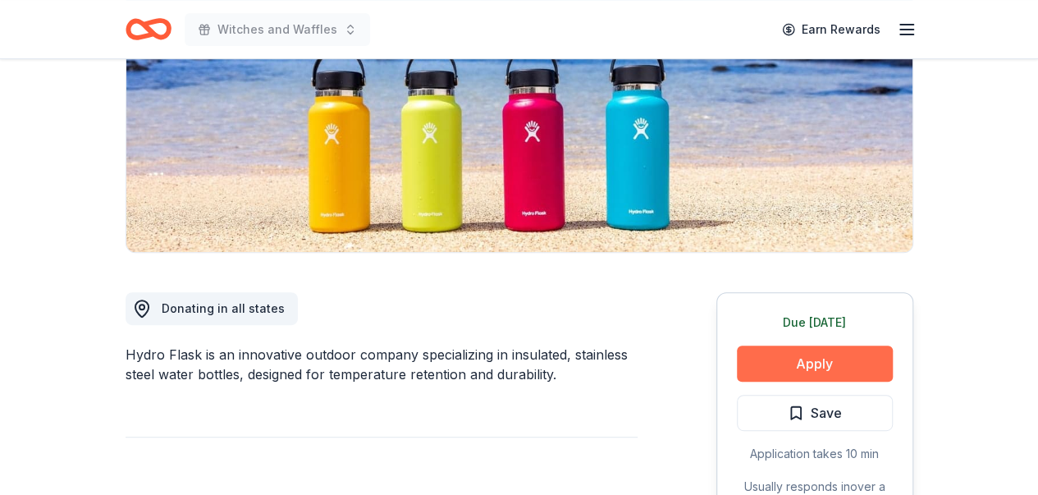
click at [843, 352] on button "Apply" at bounding box center [815, 363] width 156 height 36
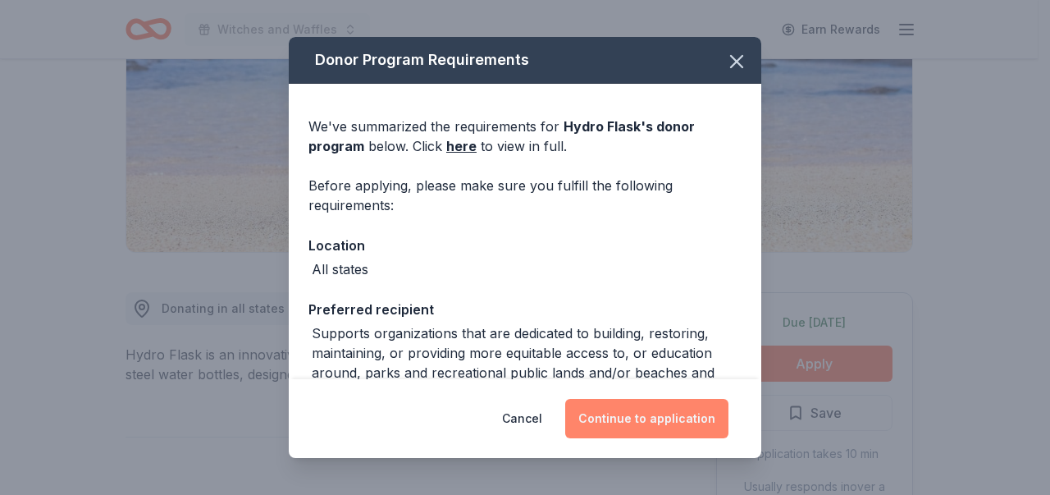
click at [679, 414] on button "Continue to application" at bounding box center [646, 418] width 163 height 39
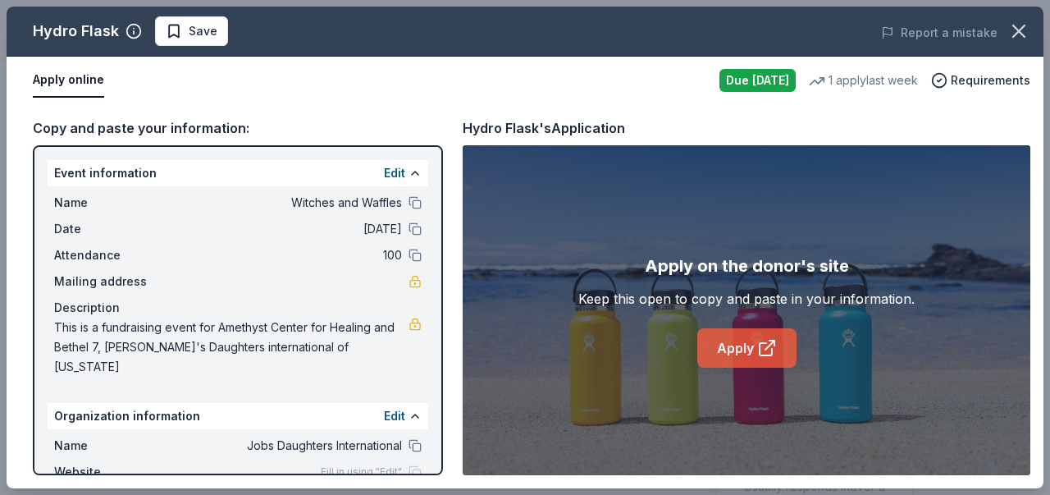
click at [710, 349] on link "Apply" at bounding box center [746, 347] width 99 height 39
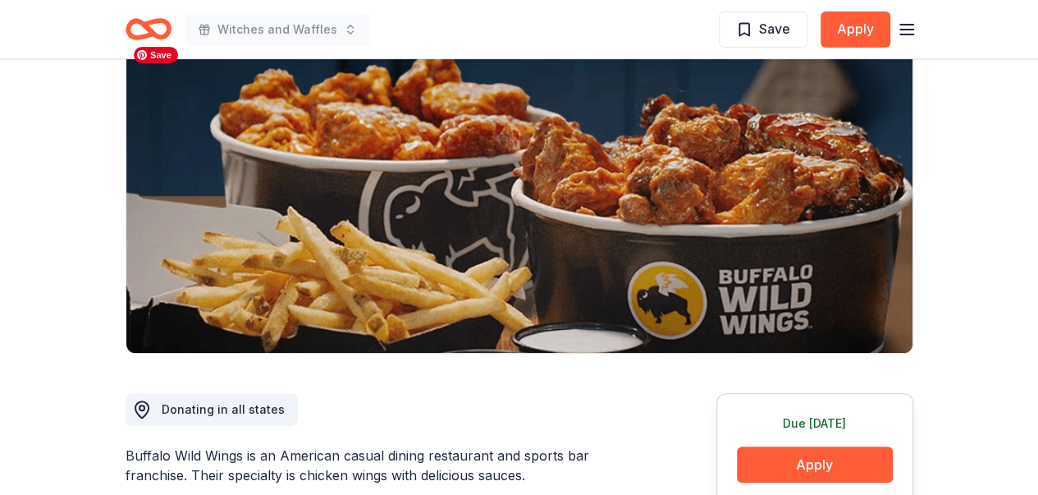
scroll to position [246, 0]
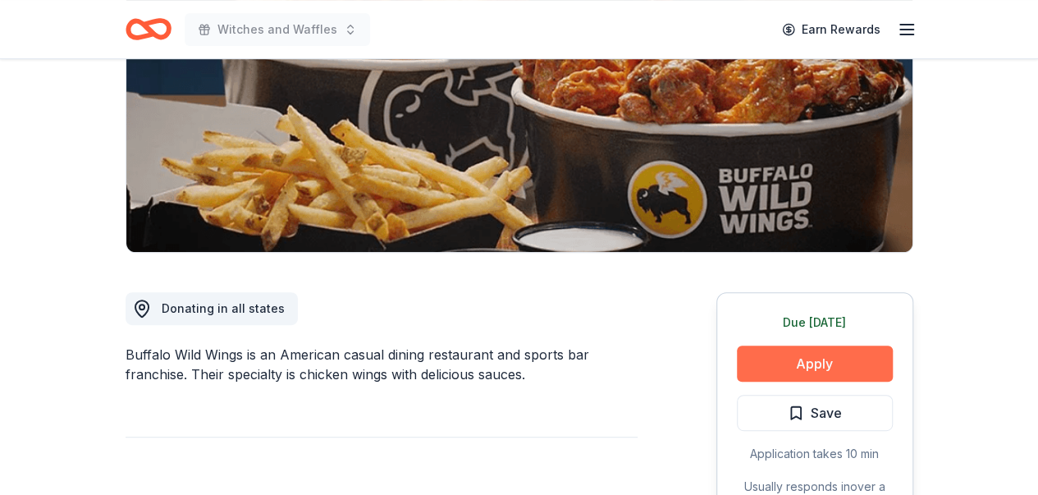
click at [850, 363] on button "Apply" at bounding box center [815, 363] width 156 height 36
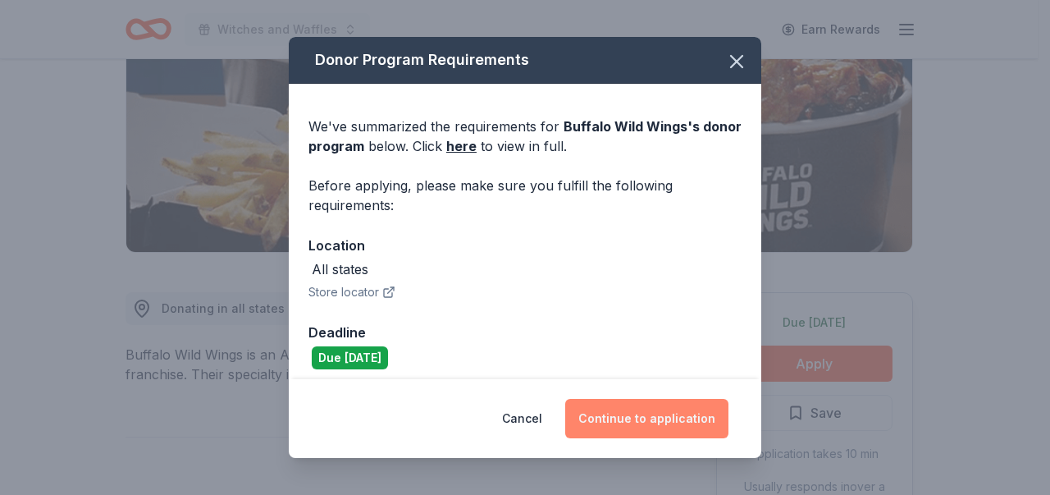
click at [650, 421] on button "Continue to application" at bounding box center [646, 418] width 163 height 39
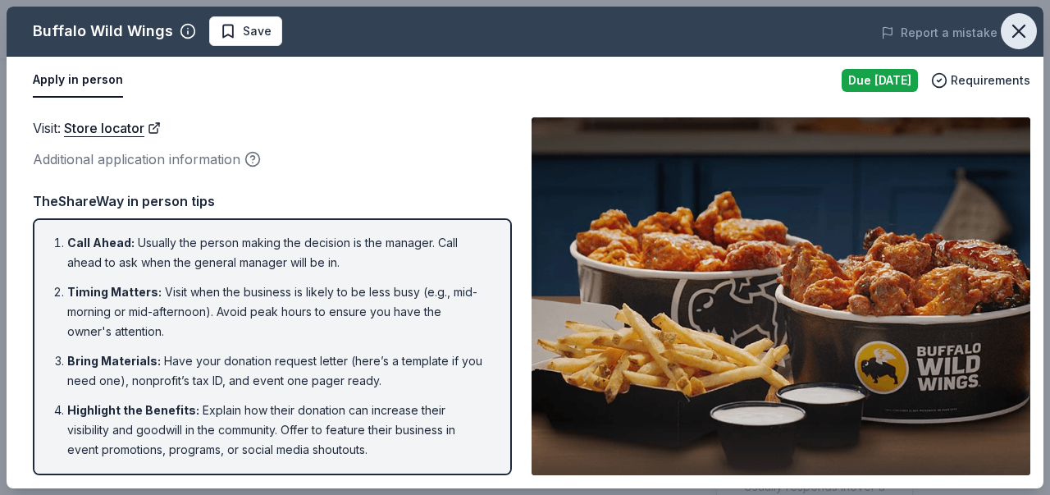
click at [1017, 25] on icon "button" at bounding box center [1018, 31] width 23 height 23
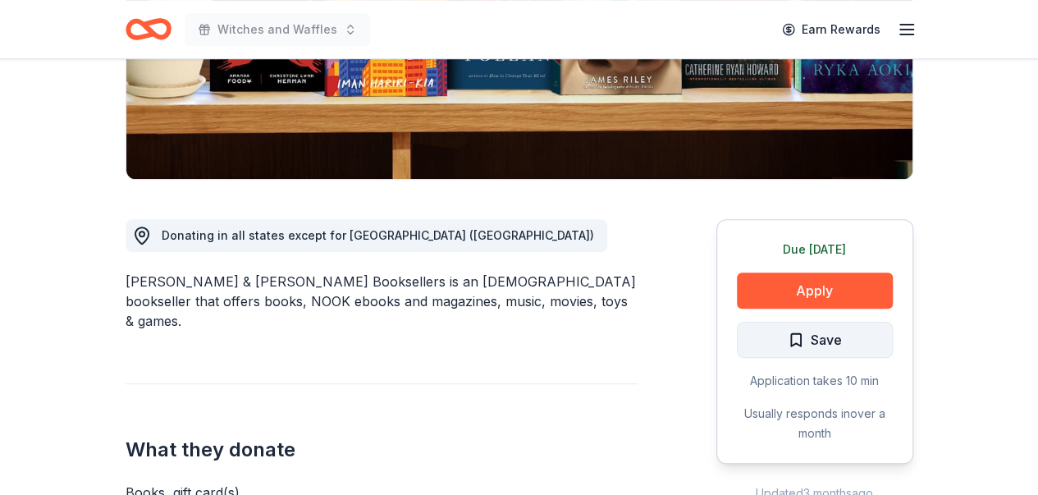
scroll to position [328, 0]
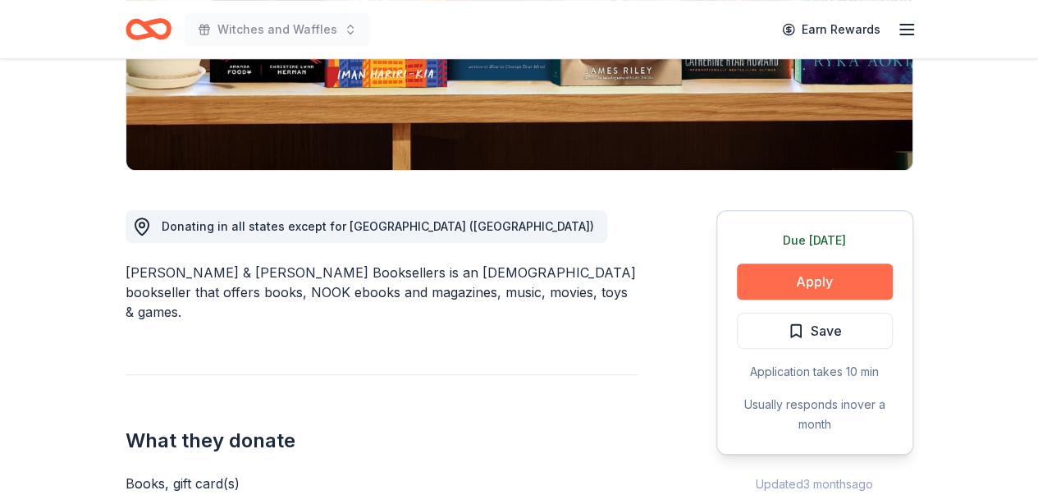
click at [824, 283] on button "Apply" at bounding box center [815, 281] width 156 height 36
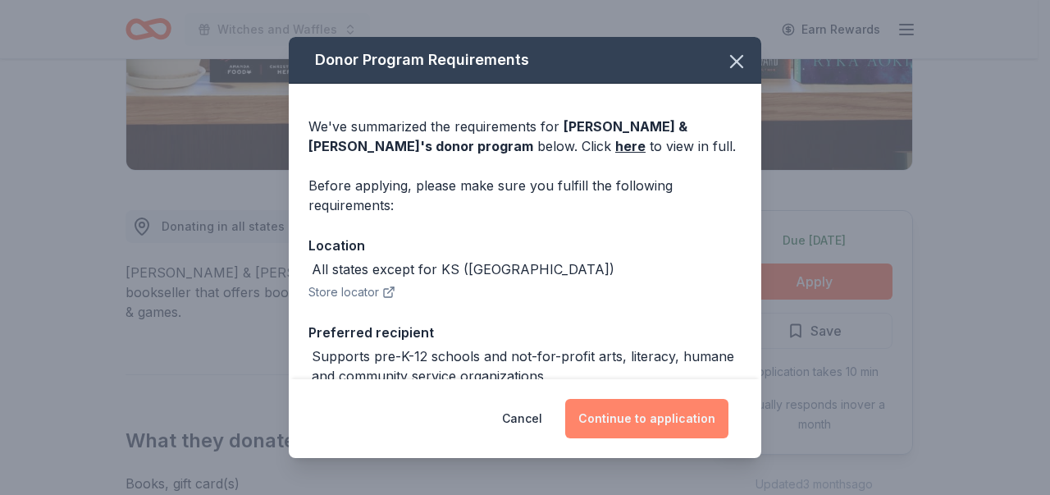
click at [664, 416] on button "Continue to application" at bounding box center [646, 418] width 163 height 39
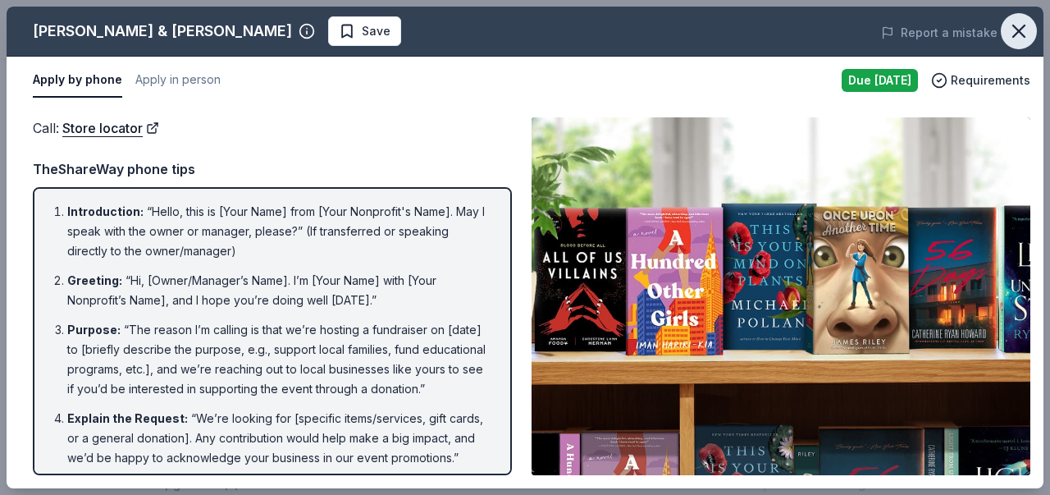
click at [1019, 32] on icon "button" at bounding box center [1018, 30] width 11 height 11
